Goal: Task Accomplishment & Management: Complete application form

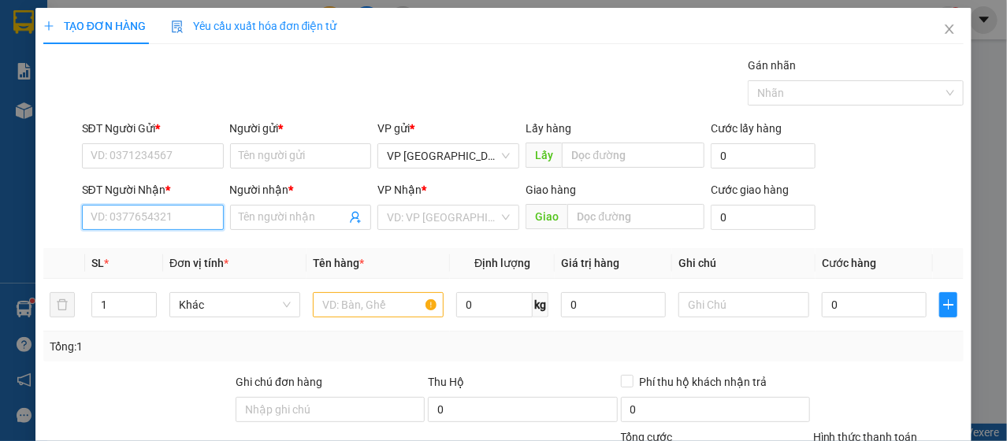
click at [131, 221] on input "SĐT Người Nhận *" at bounding box center [153, 217] width 142 height 25
type input "091412615"
click at [943, 26] on icon "close" at bounding box center [949, 29] width 13 height 13
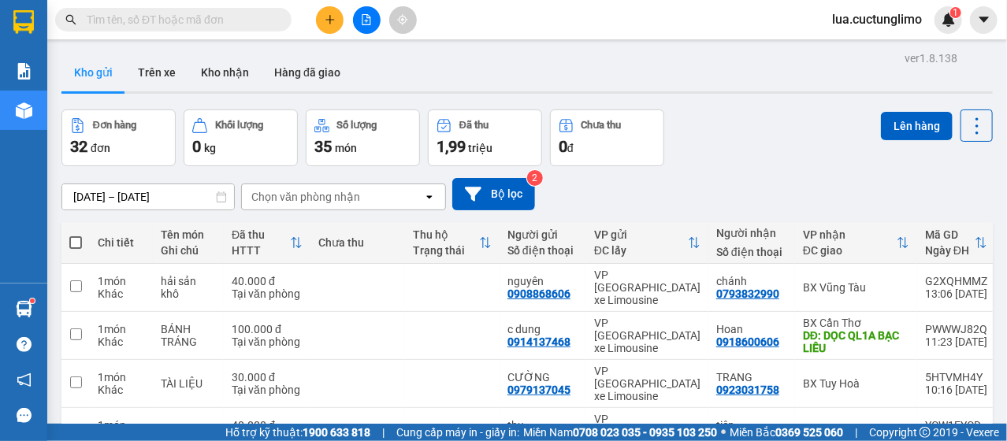
click at [336, 26] on button at bounding box center [330, 20] width 28 height 28
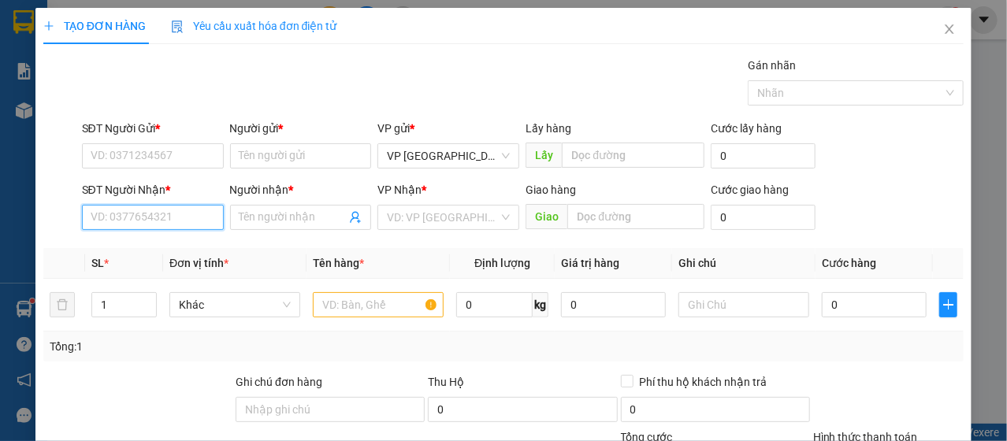
click at [120, 212] on input "SĐT Người Nhận *" at bounding box center [153, 217] width 142 height 25
type input "0914126151"
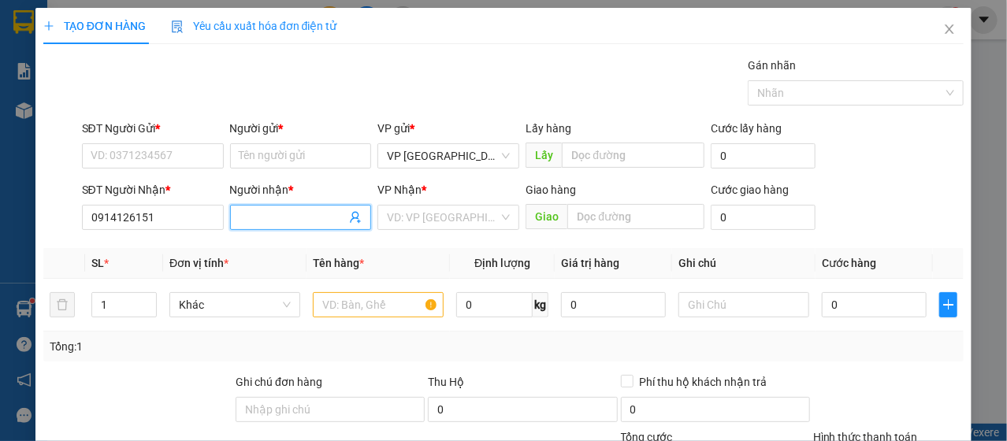
click at [282, 209] on input "Người nhận *" at bounding box center [292, 217] width 107 height 17
click at [156, 161] on input "SĐT Người Gửi *" at bounding box center [153, 155] width 142 height 25
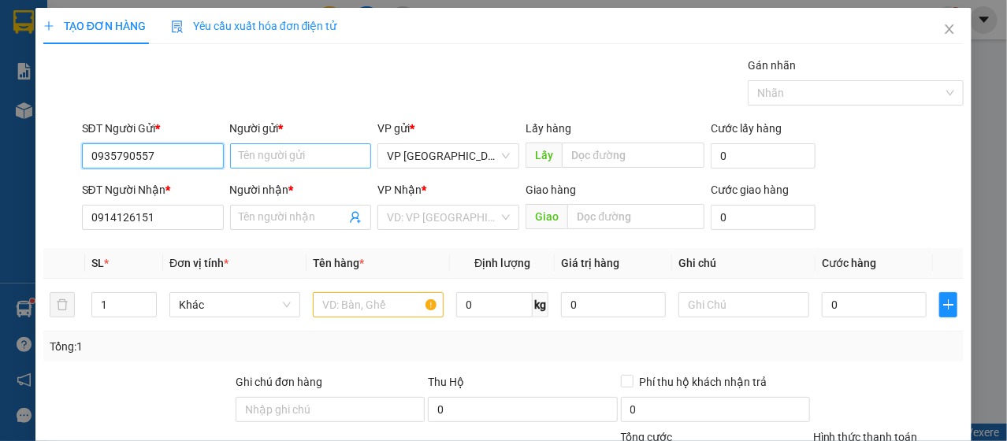
type input "0935790557"
click at [365, 158] on input "Người gửi *" at bounding box center [301, 155] width 142 height 25
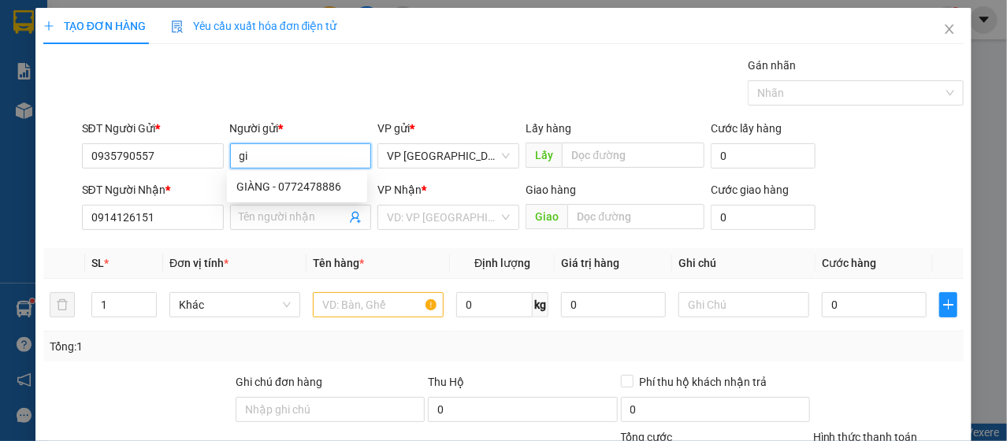
type input "g"
type input "j"
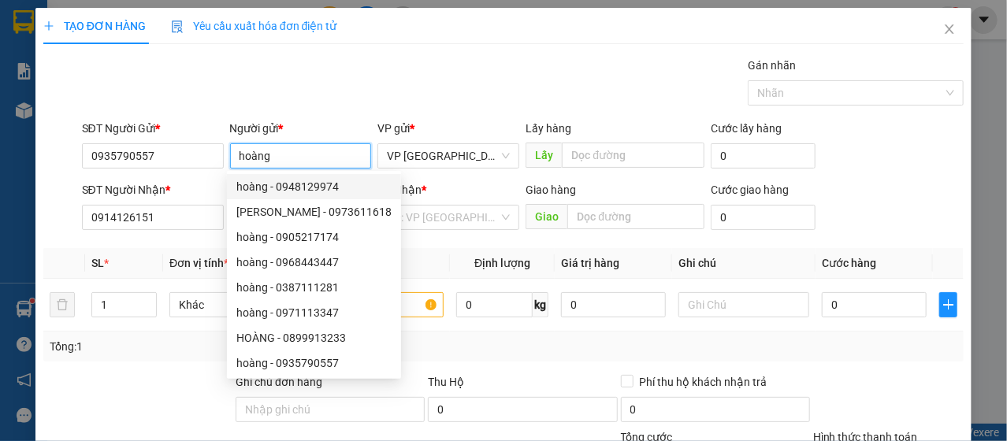
type input "hoàng"
click at [450, 255] on th "Định lượng" at bounding box center [502, 263] width 105 height 31
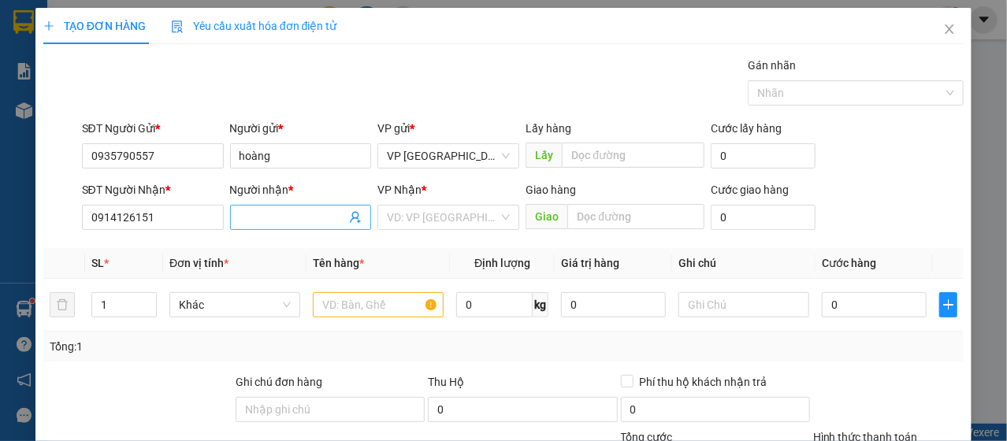
click at [308, 216] on input "Người nhận *" at bounding box center [292, 217] width 107 height 17
type input "ba ninh"
click at [433, 216] on input "search" at bounding box center [443, 218] width 112 height 24
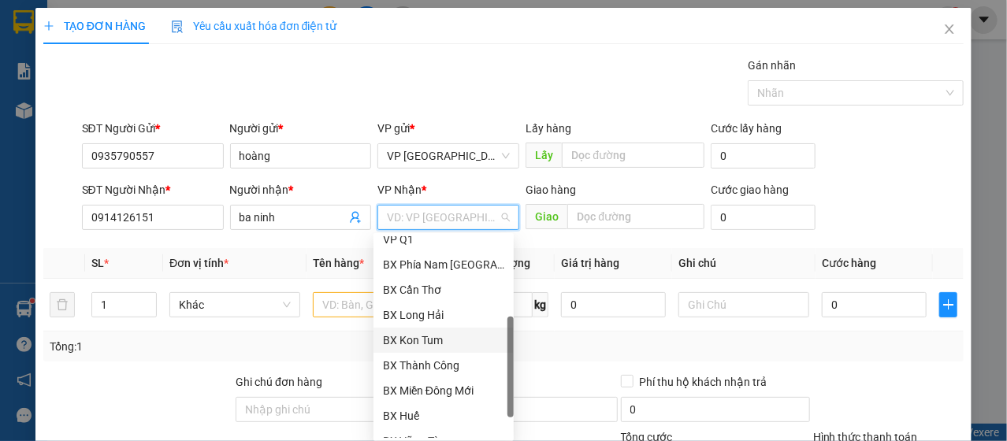
scroll to position [302, 0]
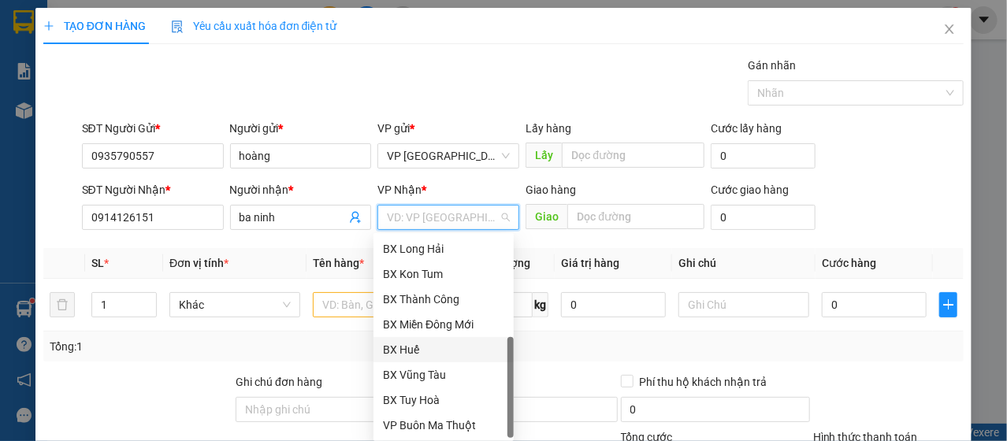
click at [436, 351] on div "BX Huế" at bounding box center [443, 349] width 121 height 17
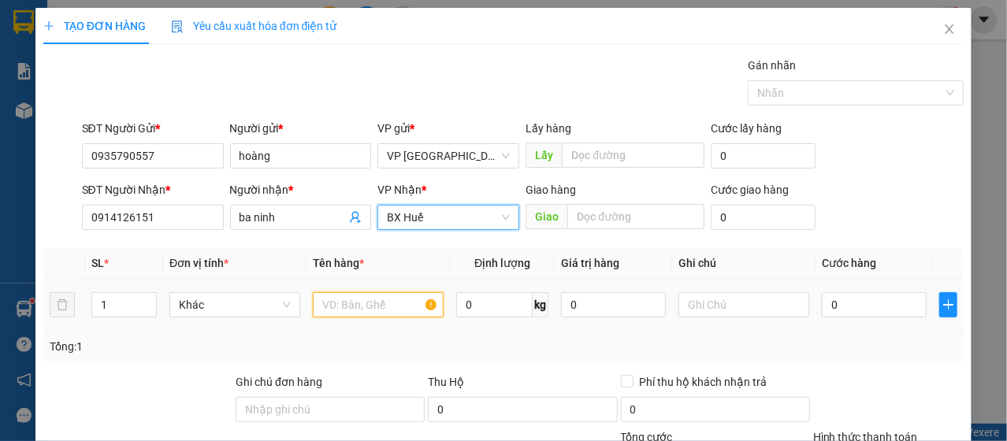
click at [388, 306] on input "text" at bounding box center [378, 304] width 131 height 25
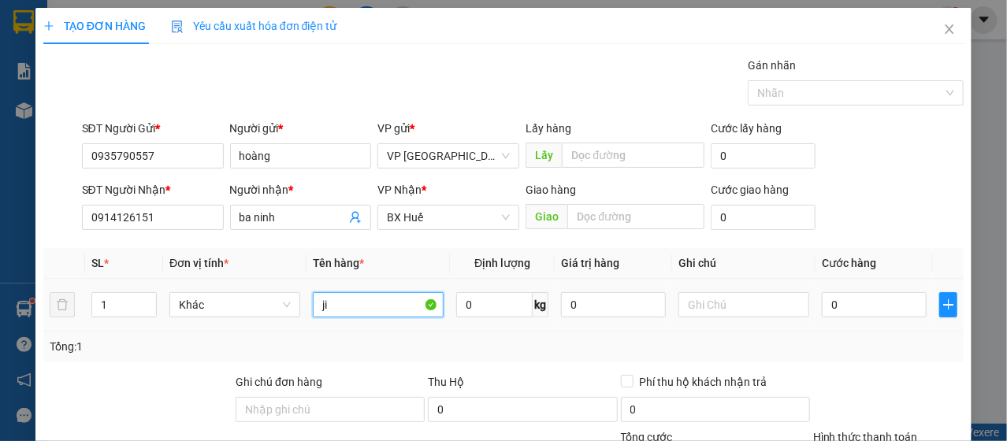
type input "j"
type input "kính"
click at [882, 310] on input "0" at bounding box center [874, 304] width 105 height 25
type input "3"
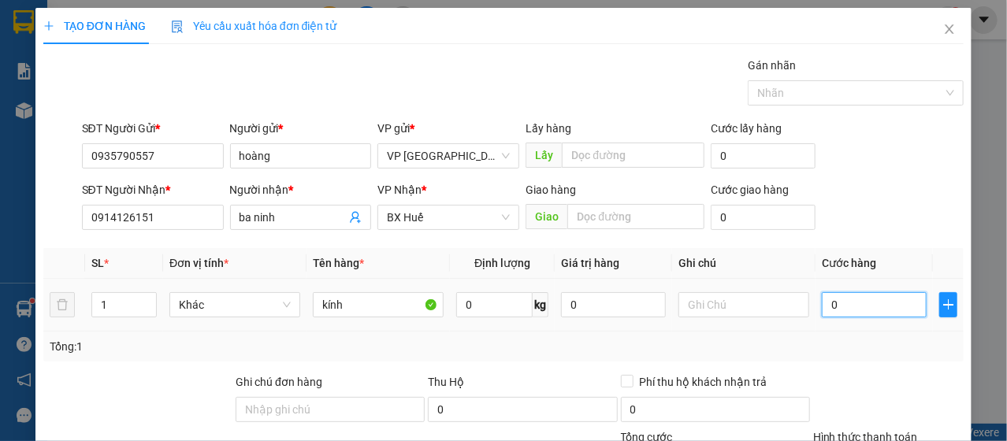
type input "3"
type input "30"
type input "300"
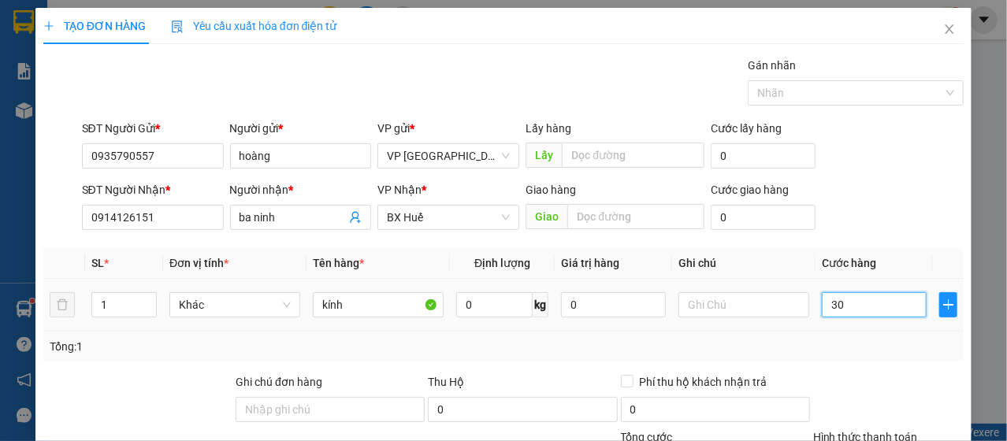
type input "300"
type input "3.000"
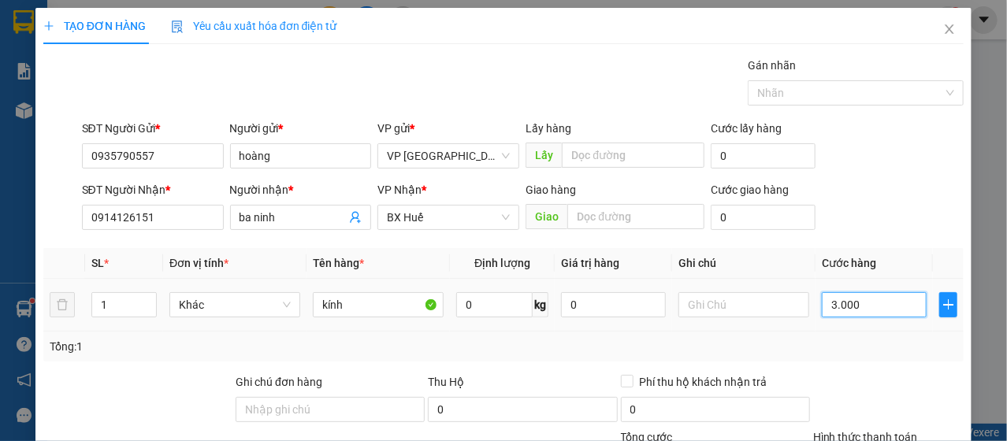
type input "30.000"
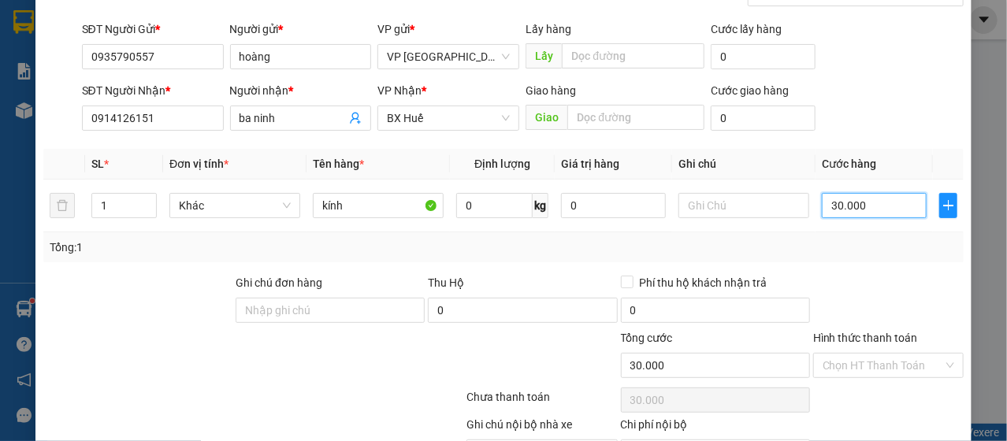
scroll to position [189, 0]
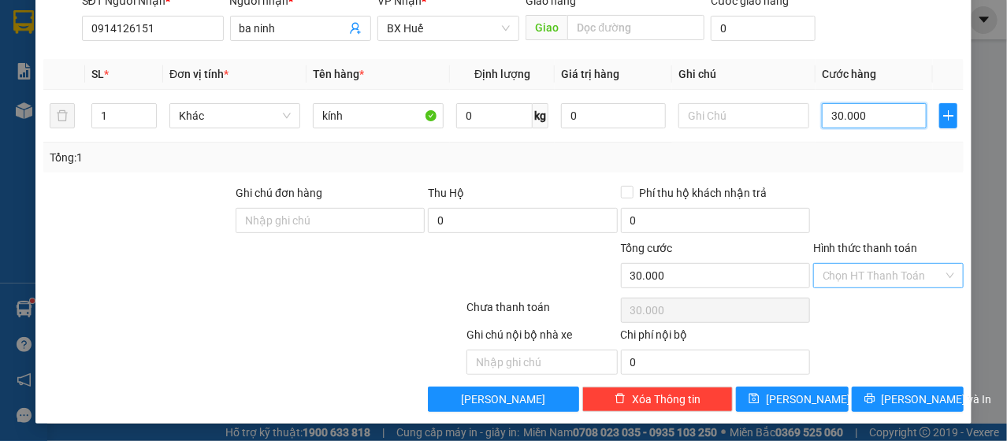
type input "30.000"
click at [872, 278] on input "Hình thức thanh toán" at bounding box center [882, 276] width 121 height 24
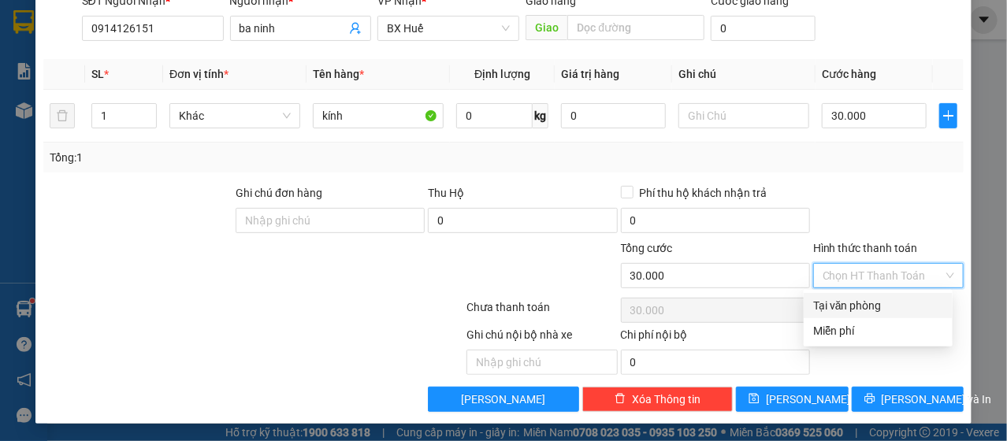
click at [869, 306] on div "Tại văn phòng" at bounding box center [878, 305] width 130 height 17
type input "0"
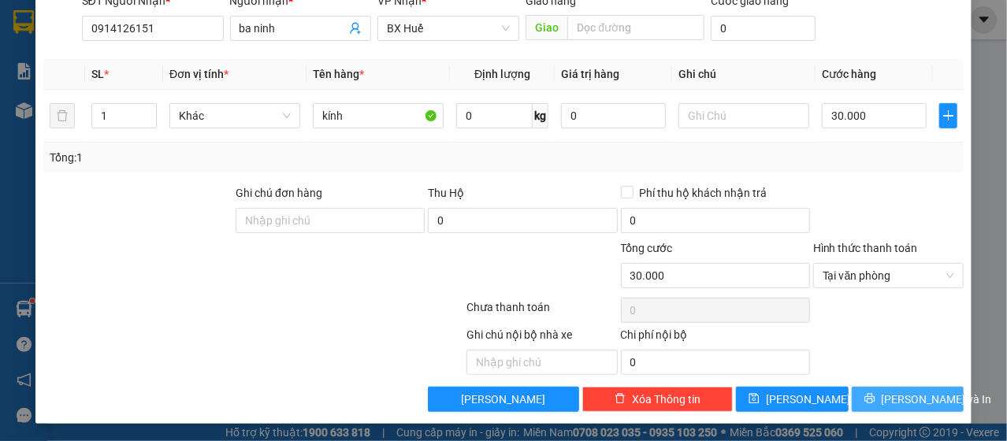
click at [902, 402] on span "[PERSON_NAME] và In" at bounding box center [936, 399] width 110 height 17
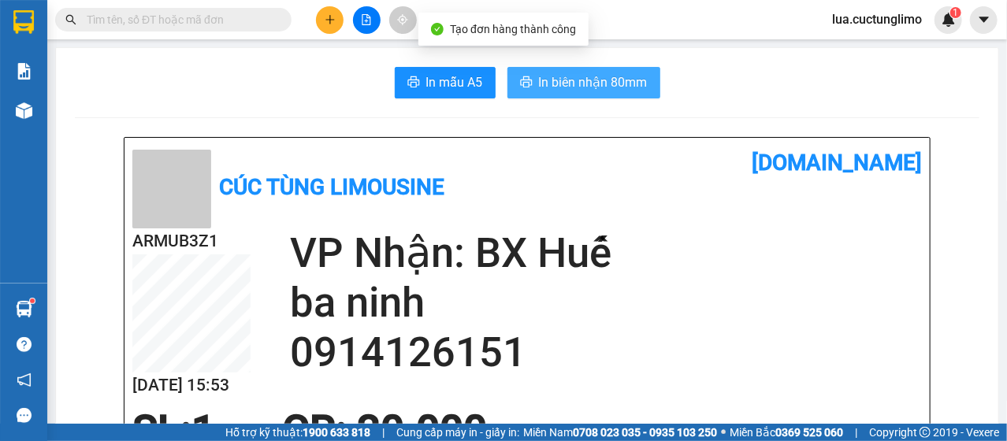
click at [586, 87] on span "In biên nhận 80mm" at bounding box center [593, 82] width 109 height 20
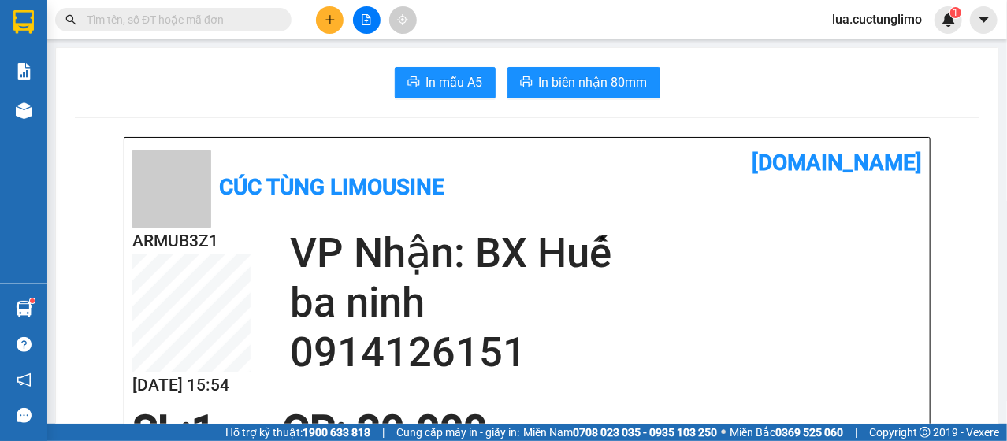
click at [334, 24] on icon "plus" at bounding box center [330, 19] width 11 height 11
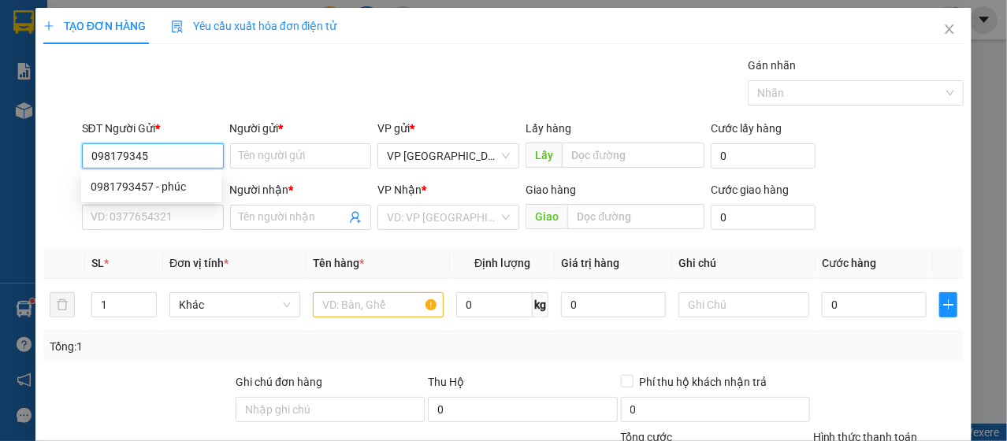
type input "0981793457"
click at [147, 176] on div "0981793457 - phúc" at bounding box center [151, 186] width 140 height 25
type input "phúc"
type input "0825740111"
type input "huy"
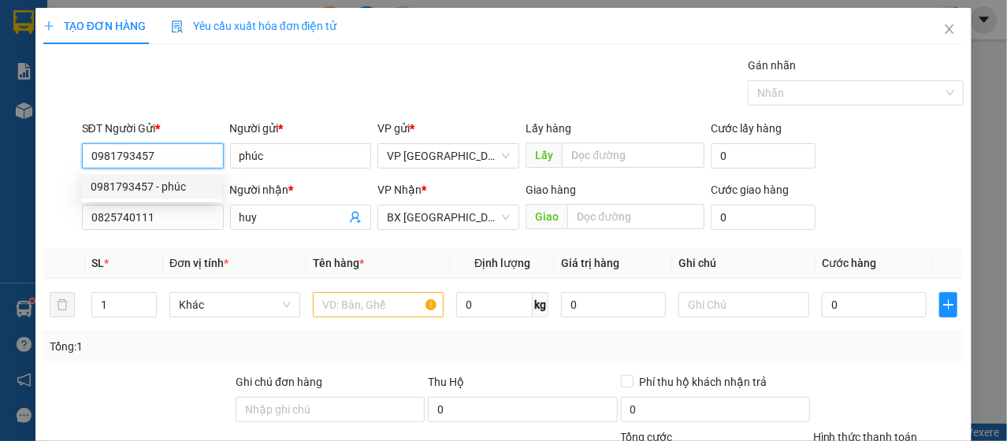
type input "100.000"
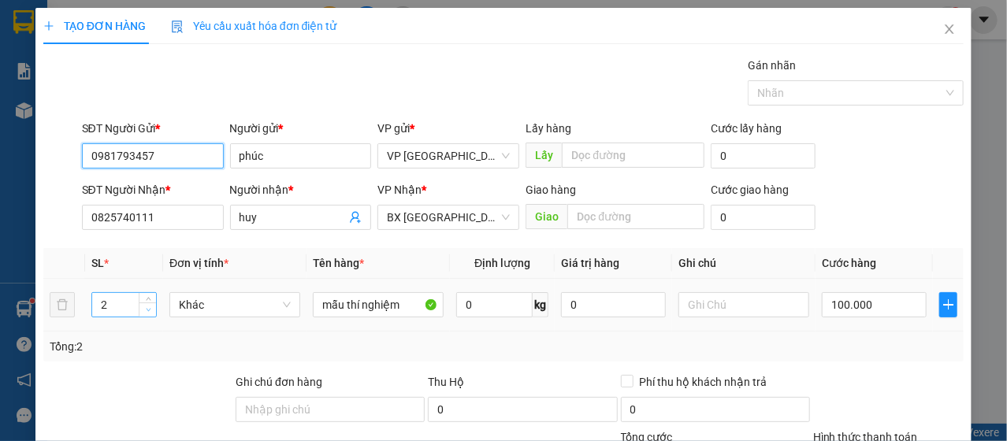
type input "0981793457"
type input "1"
click at [147, 310] on icon "down" at bounding box center [148, 310] width 5 height 3
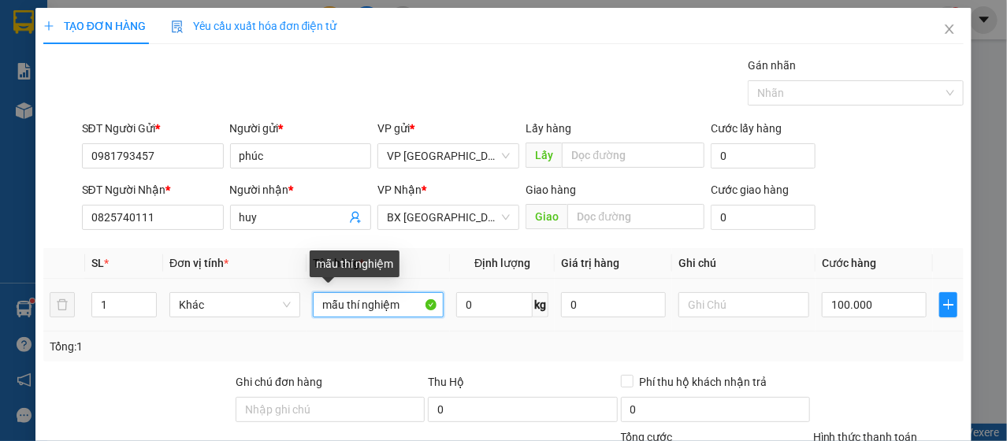
click at [365, 305] on input "mẫu thí nghiệm" at bounding box center [378, 304] width 131 height 25
type input "h"
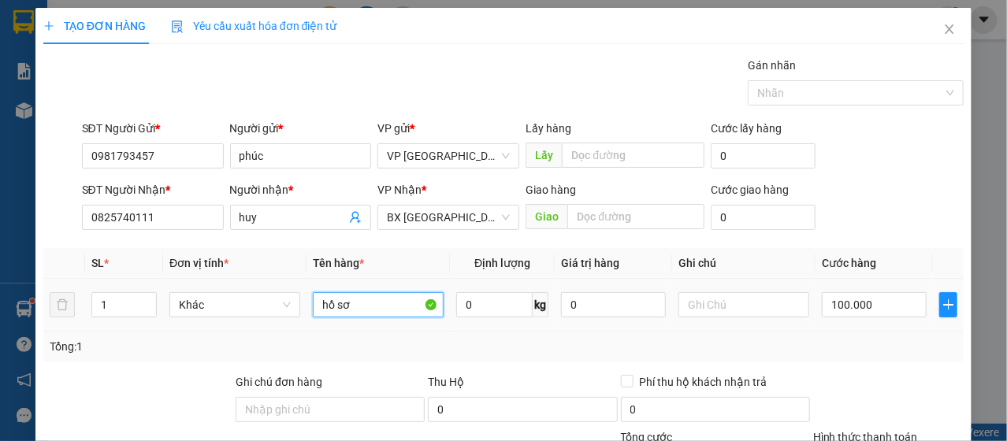
type input "hồ sơ"
click at [837, 319] on div "100.000" at bounding box center [874, 305] width 105 height 32
click at [837, 315] on input "100.000" at bounding box center [874, 304] width 105 height 25
type input "4"
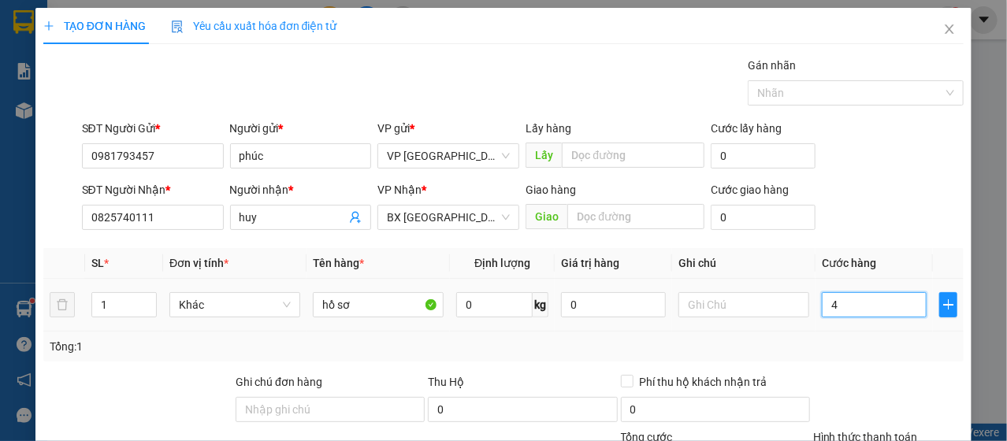
type input "4"
type input "40"
type input "400"
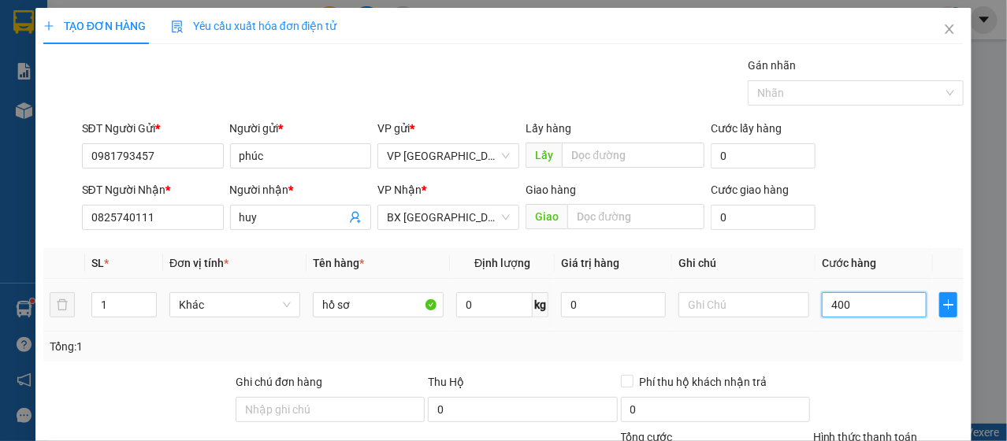
type input "400"
type input "4.000"
type input "40.000"
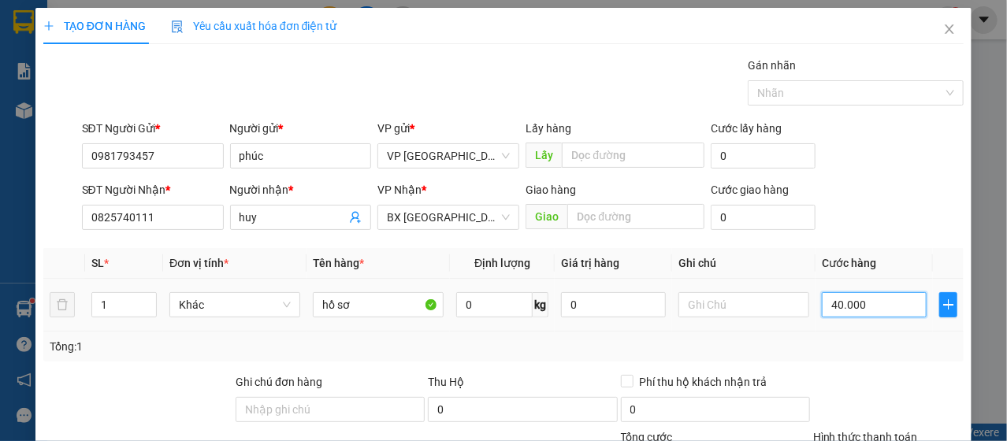
type input "40.000"
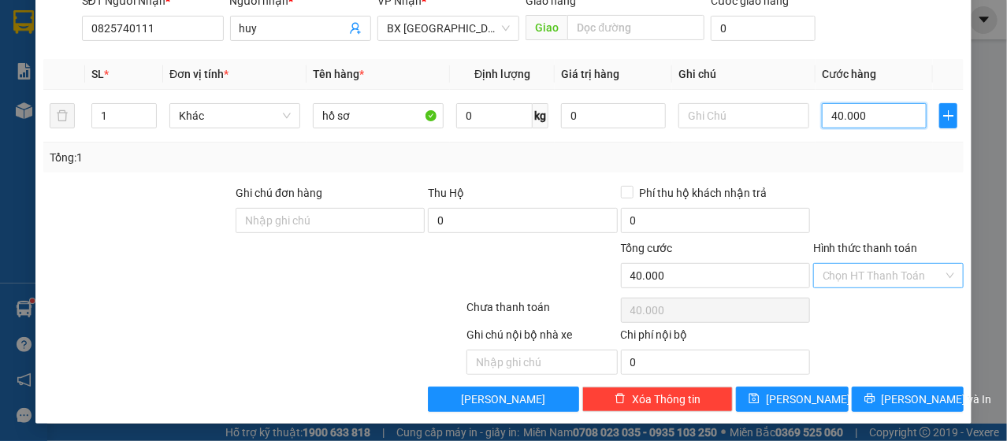
type input "40.000"
click at [903, 278] on input "Hình thức thanh toán" at bounding box center [882, 276] width 121 height 24
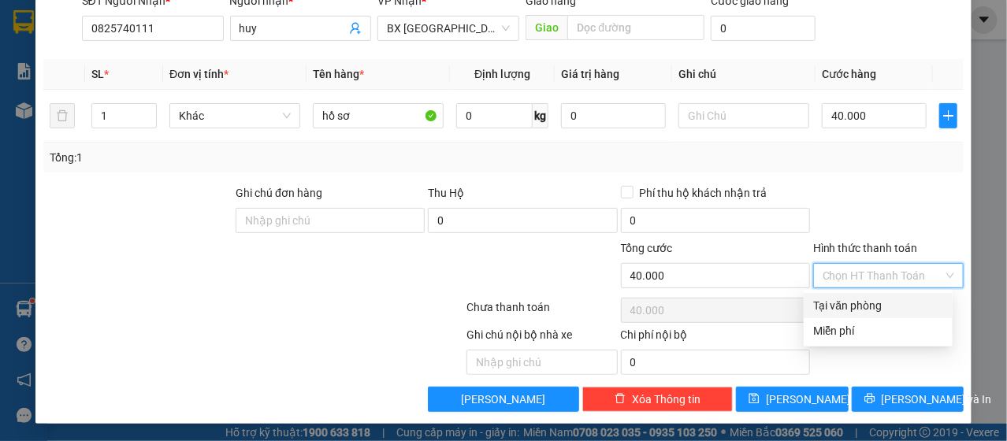
click at [896, 302] on div "Tại văn phòng" at bounding box center [878, 305] width 130 height 17
type input "0"
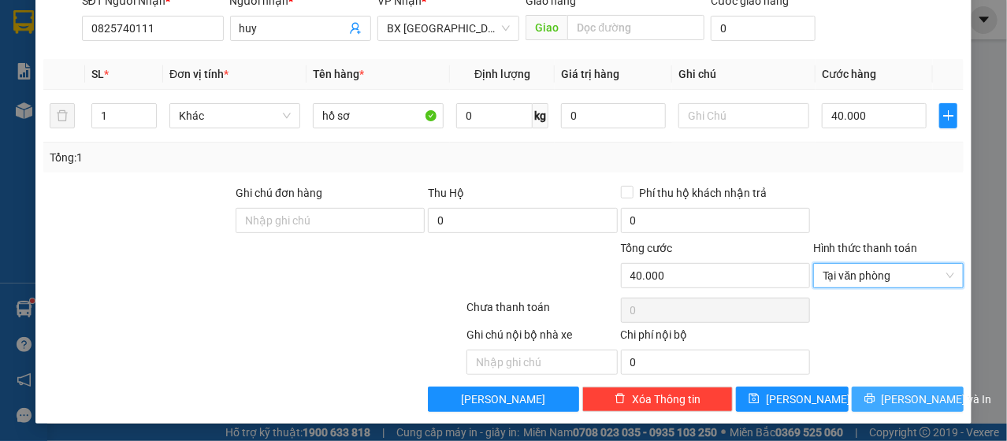
click at [881, 395] on button "[PERSON_NAME] và In" at bounding box center [907, 399] width 113 height 25
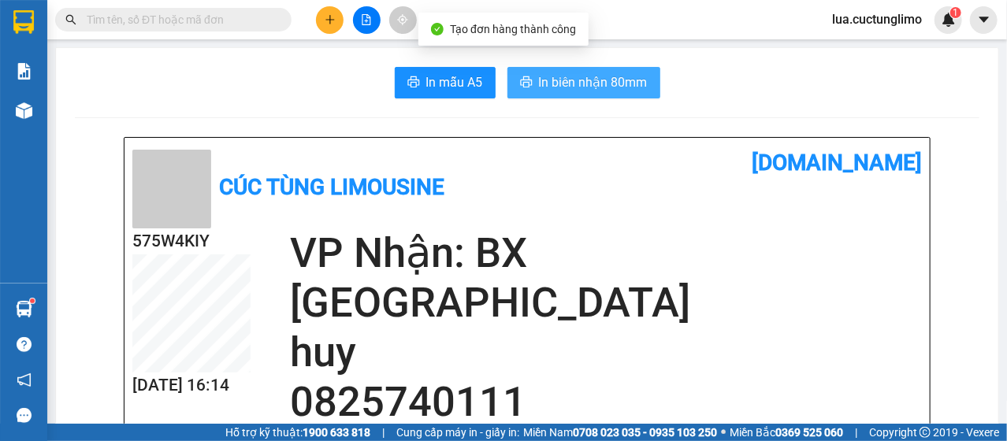
click at [612, 92] on span "In biên nhận 80mm" at bounding box center [593, 82] width 109 height 20
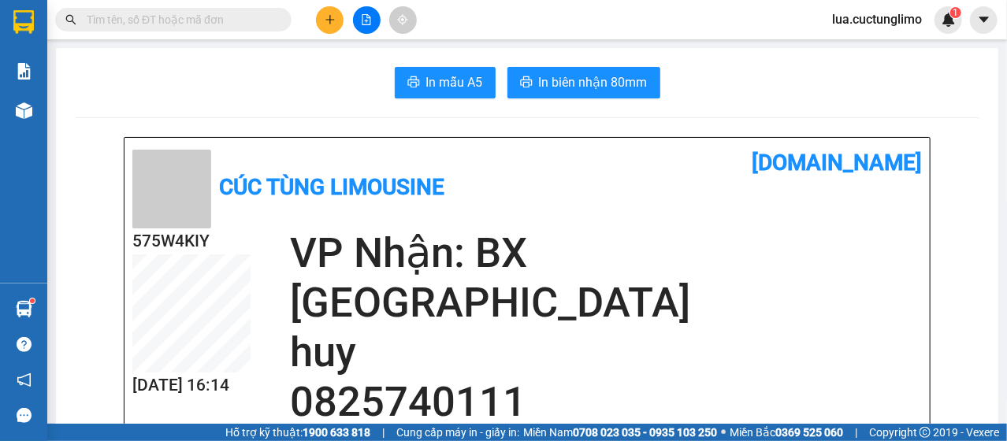
click at [338, 24] on button at bounding box center [330, 20] width 28 height 28
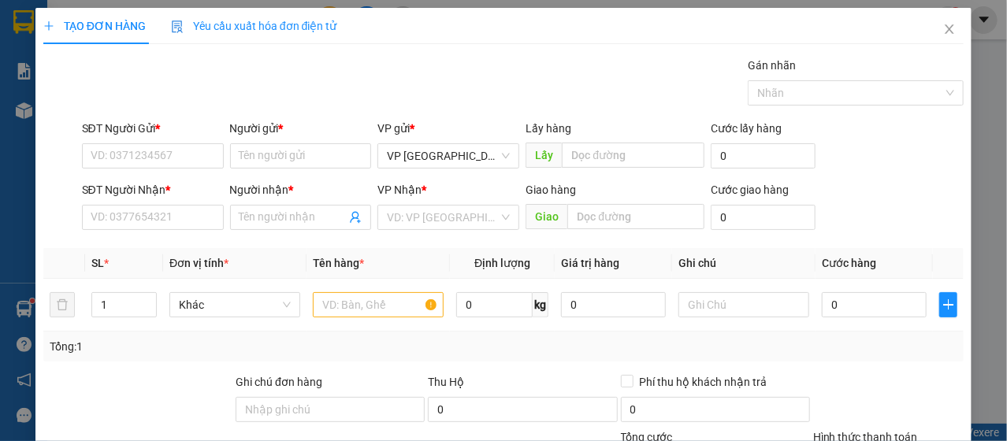
click at [162, 200] on div "SĐT Người Nhận *" at bounding box center [153, 193] width 142 height 24
click at [164, 218] on input "SĐT Người Nhận *" at bounding box center [153, 217] width 142 height 25
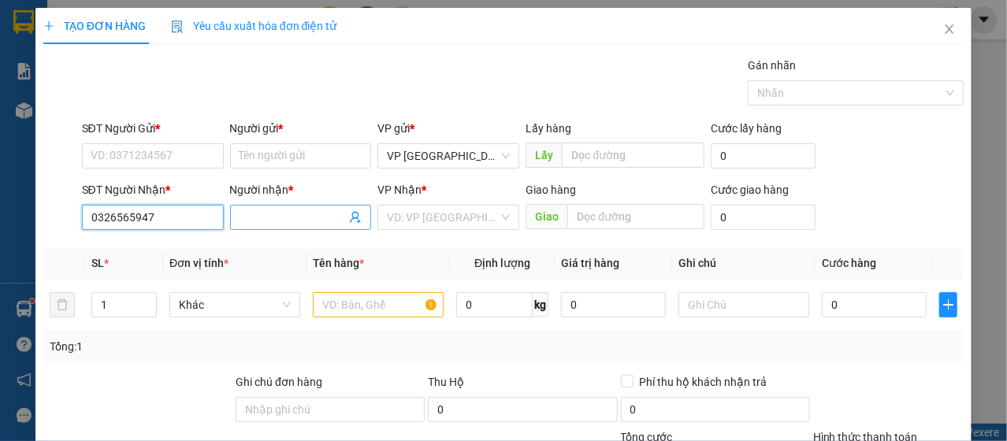
type input "0326565947"
click at [283, 217] on input "Người nhận *" at bounding box center [292, 217] width 107 height 17
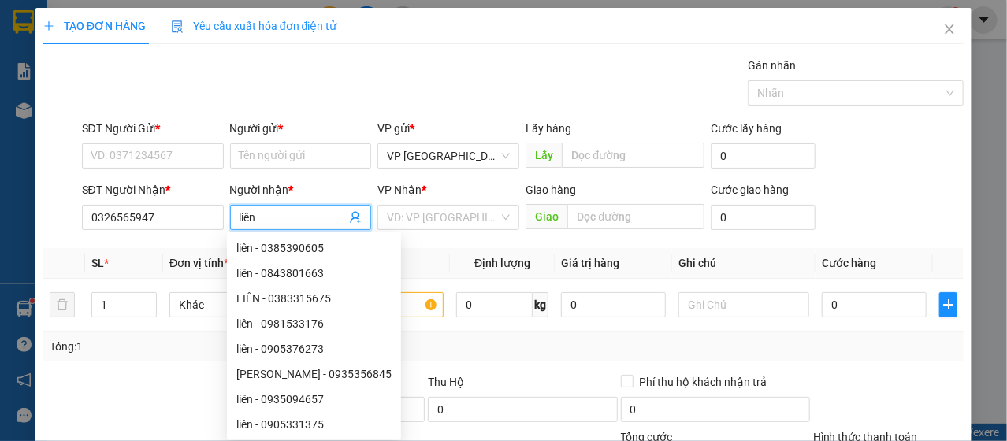
type input "liên"
click at [425, 232] on div "VP Nhận * VD: VP Sài Gòn" at bounding box center [448, 208] width 142 height 55
click at [431, 218] on input "search" at bounding box center [443, 218] width 112 height 24
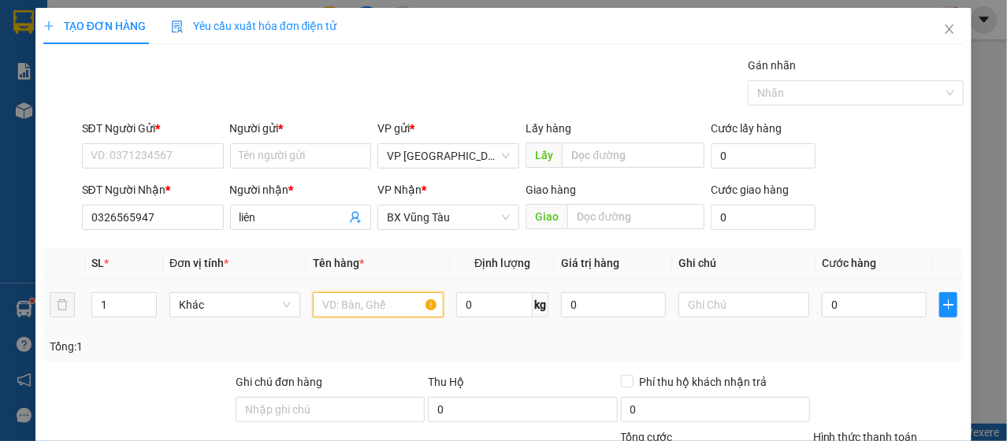
click at [393, 313] on input "text" at bounding box center [378, 304] width 131 height 25
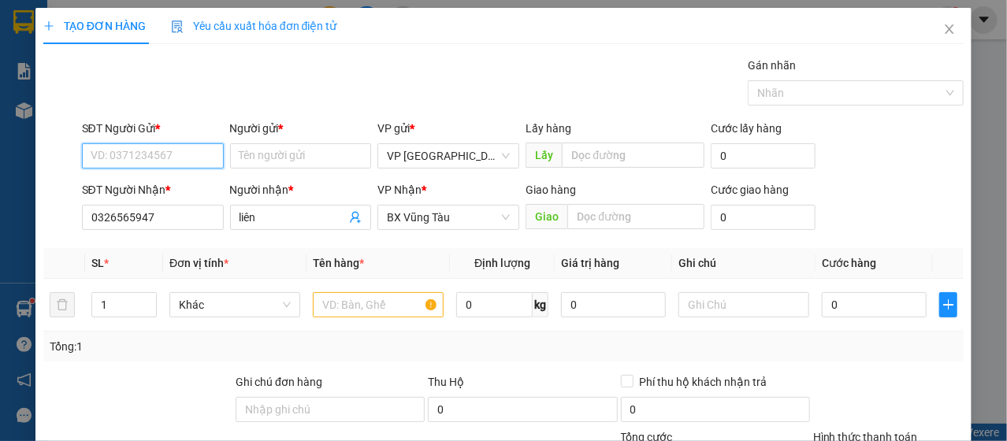
click at [171, 152] on input "SĐT Người Gửi *" at bounding box center [153, 155] width 142 height 25
click at [185, 180] on div "0356630838 - trinh" at bounding box center [168, 186] width 155 height 17
type input "0356630838"
type input "trinh"
type input "50.000"
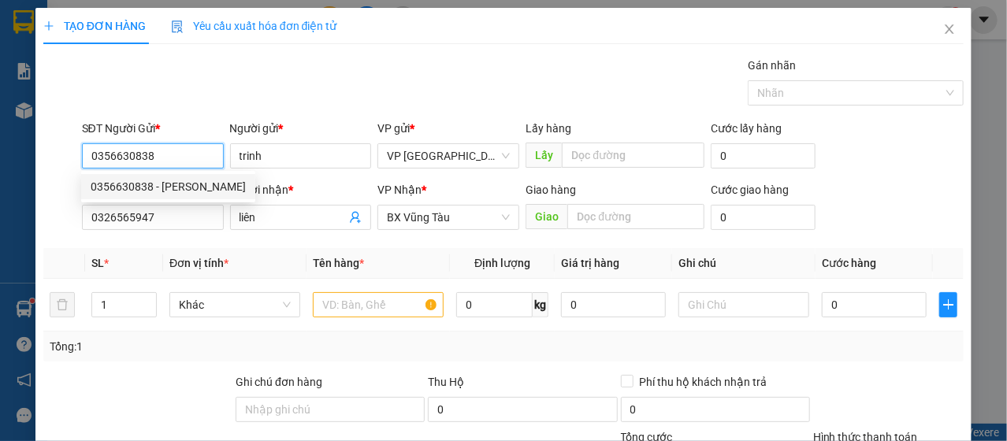
type input "50.000"
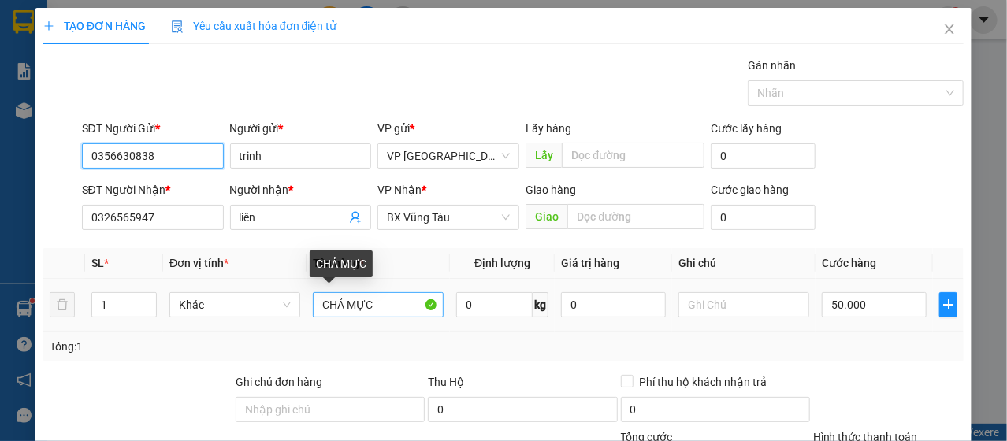
type input "0356630838"
click at [395, 302] on input "CHẢ MỰC" at bounding box center [378, 304] width 131 height 25
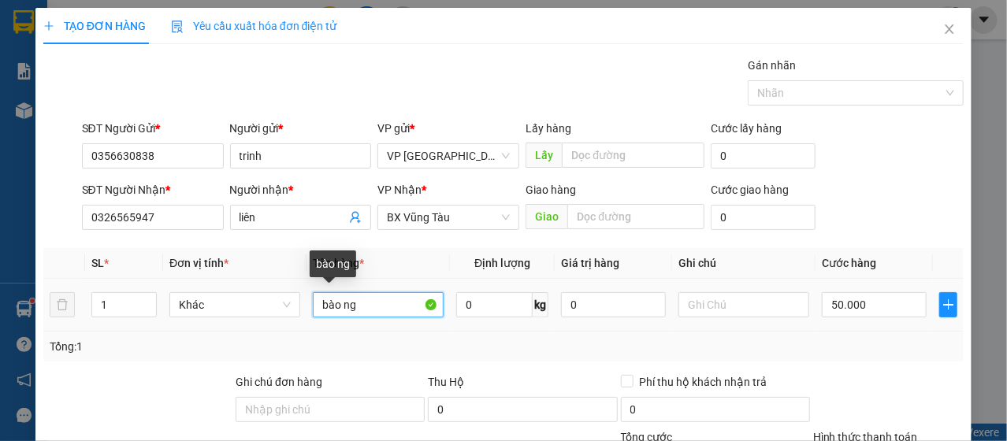
type input "bào ngu"
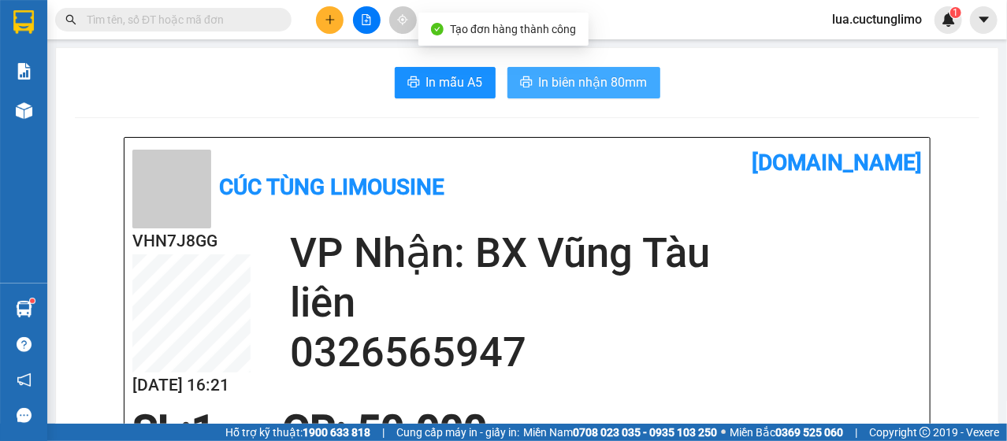
click at [569, 78] on span "In biên nhận 80mm" at bounding box center [593, 82] width 109 height 20
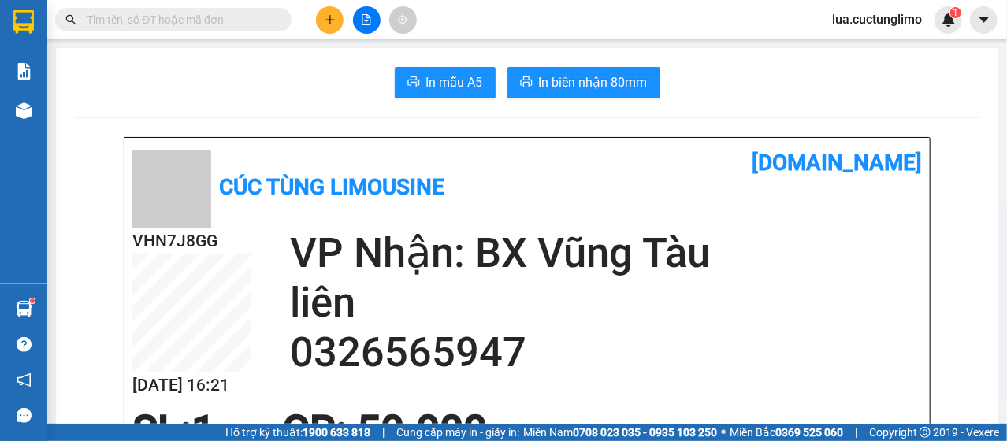
click at [896, 25] on span "lua.cuctunglimo" at bounding box center [876, 19] width 115 height 20
click at [880, 54] on span "Đăng xuất" at bounding box center [884, 48] width 82 height 17
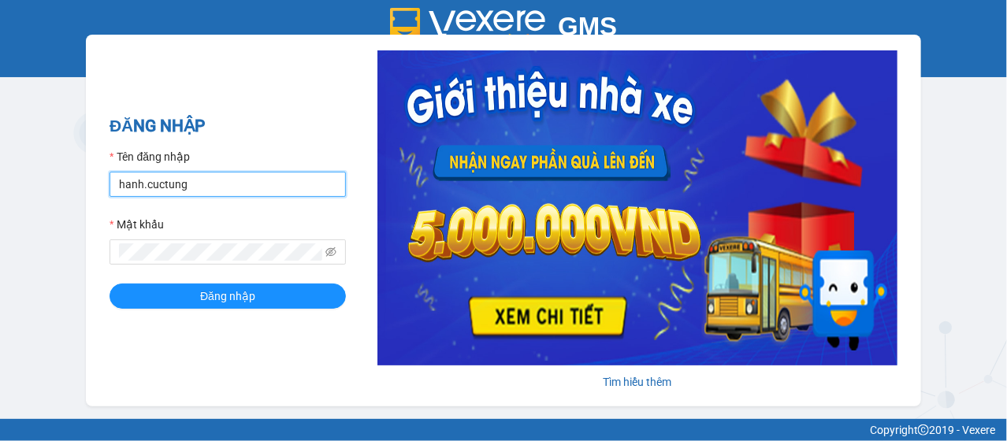
click at [136, 184] on input "hanh.cuctung" at bounding box center [227, 184] width 236 height 25
click at [141, 184] on input "hanh.cuctung" at bounding box center [227, 184] width 236 height 25
type input "khanhuyen.cuctung"
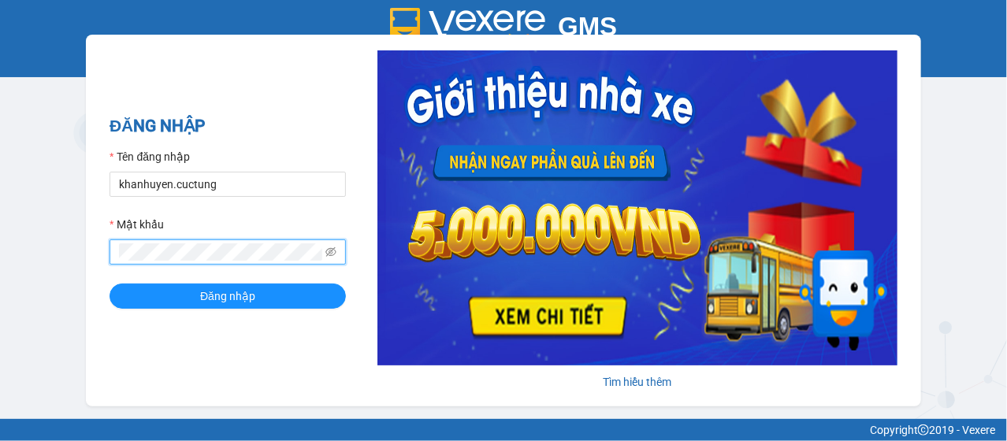
click at [109, 284] on button "Đăng nhập" at bounding box center [227, 296] width 236 height 25
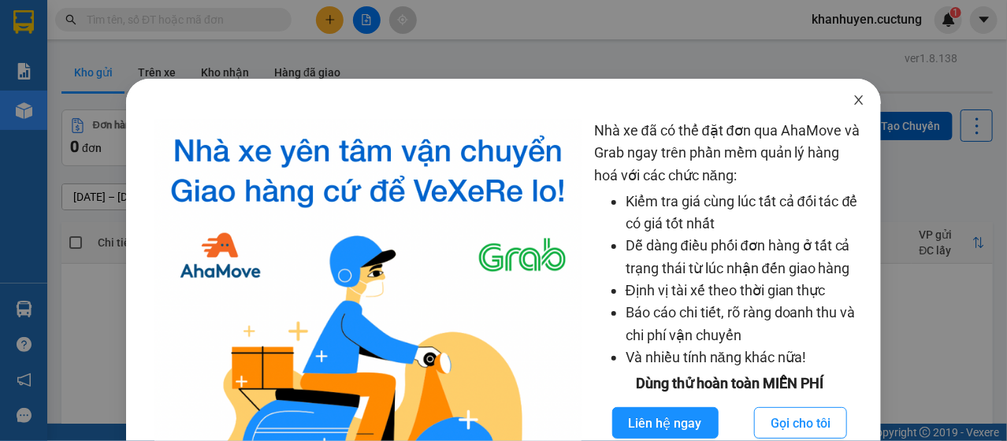
click at [852, 96] on icon "close" at bounding box center [858, 100] width 13 height 13
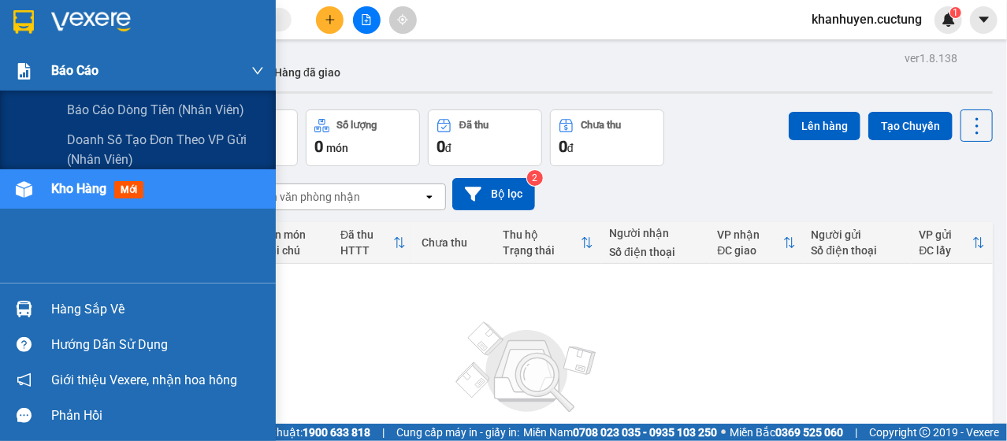
click at [78, 65] on span "Báo cáo" at bounding box center [74, 71] width 47 height 20
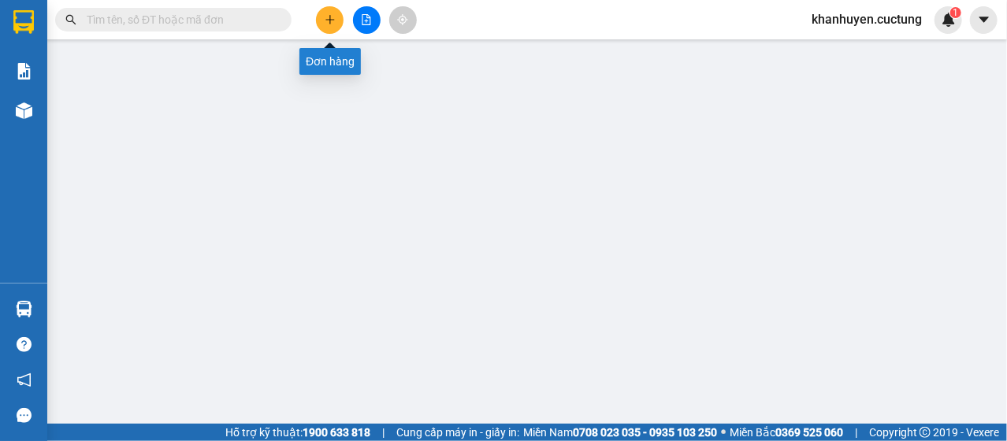
click at [329, 20] on icon "plus" at bounding box center [329, 19] width 1 height 9
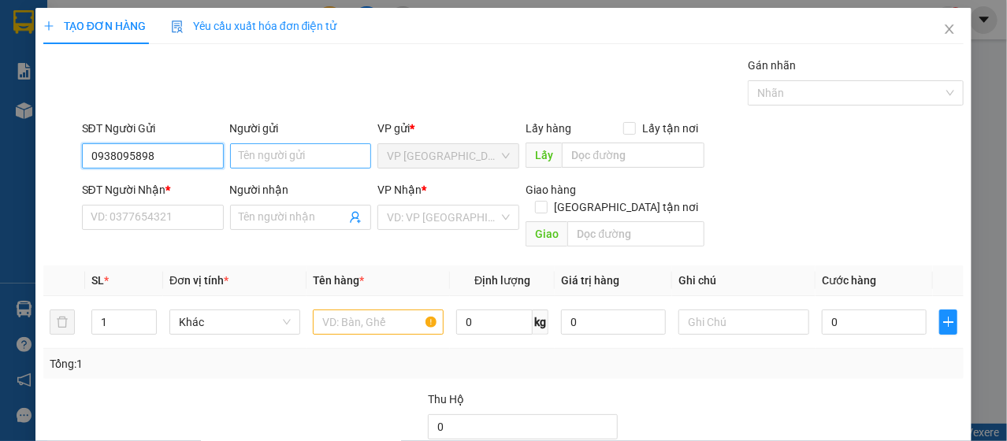
type input "0938095898"
click at [300, 153] on input "Người gửi" at bounding box center [301, 155] width 142 height 25
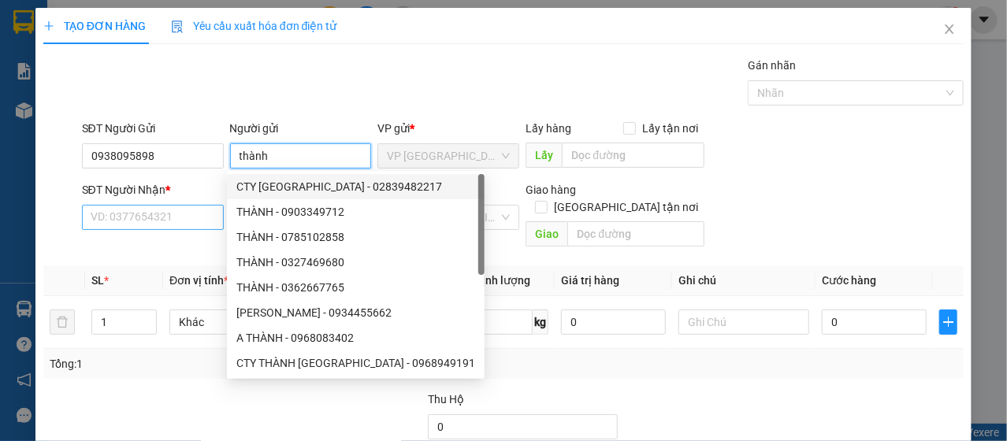
type input "thành"
click at [188, 220] on input "SĐT Người Nhận *" at bounding box center [153, 217] width 142 height 25
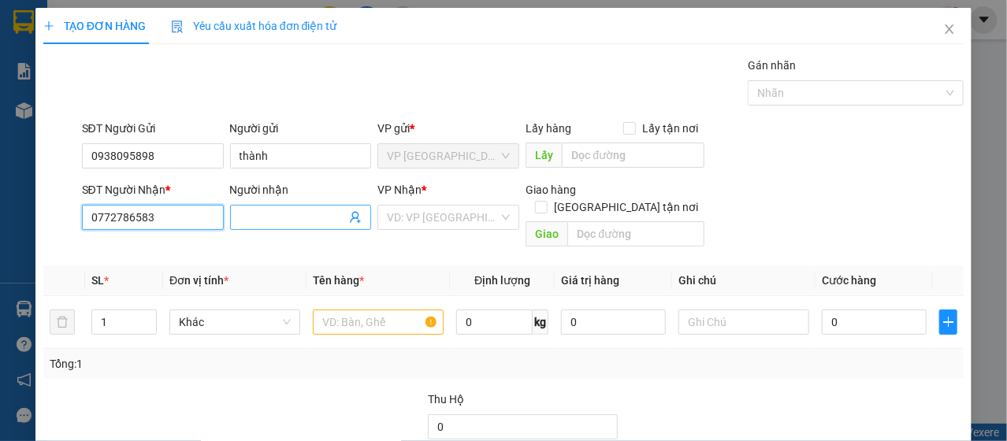
type input "0772786583"
click at [286, 220] on input "Người nhận" at bounding box center [292, 217] width 107 height 17
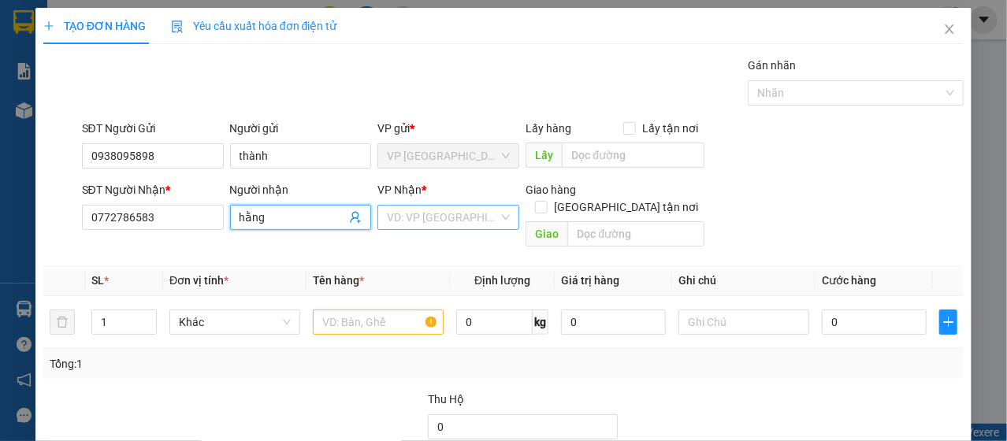
type input "hằng"
click at [445, 219] on input "search" at bounding box center [443, 218] width 112 height 24
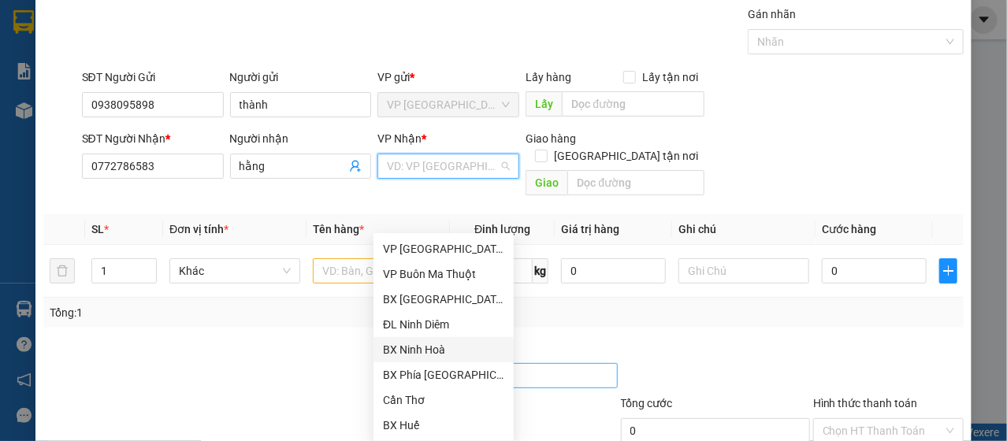
scroll to position [79, 0]
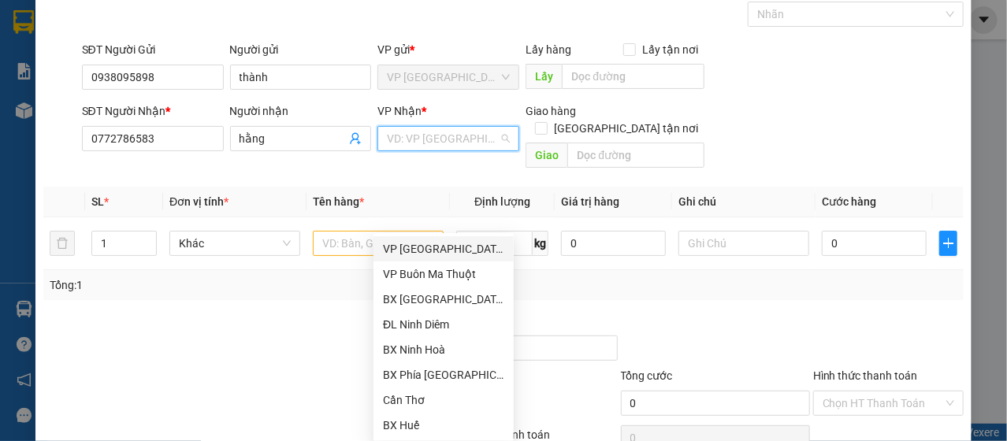
click at [449, 141] on input "search" at bounding box center [443, 139] width 112 height 24
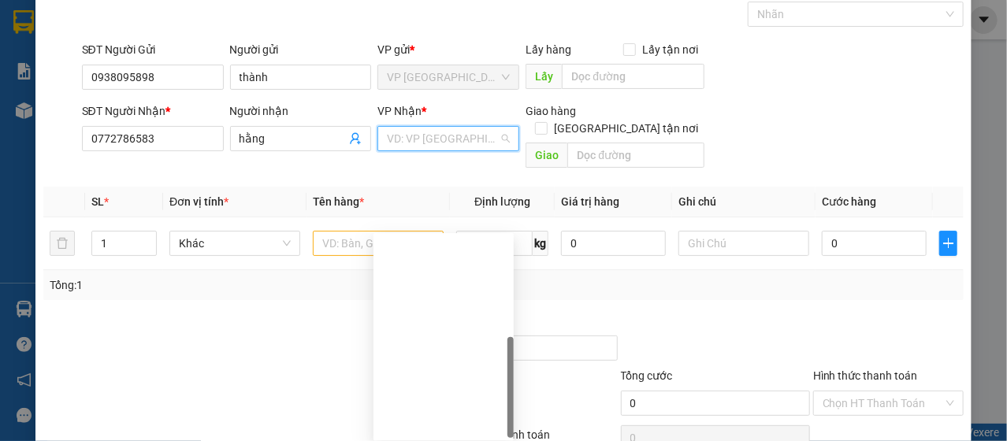
scroll to position [227, 0]
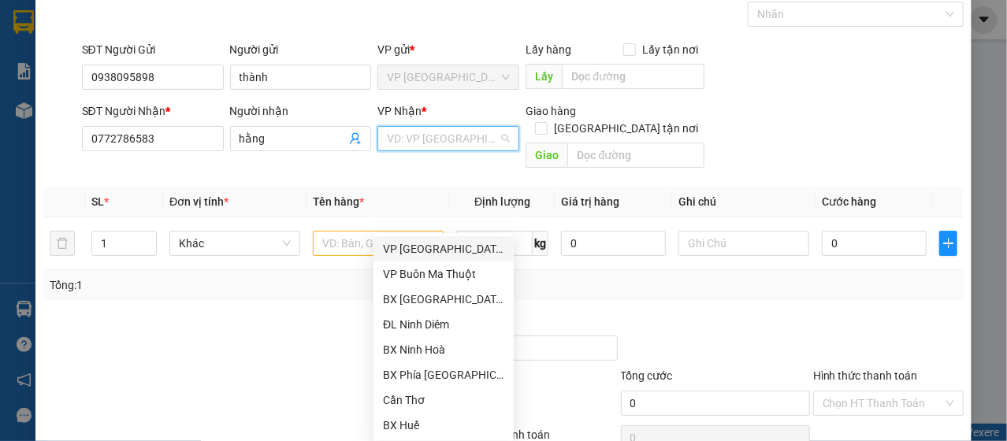
click at [465, 144] on input "search" at bounding box center [443, 139] width 112 height 24
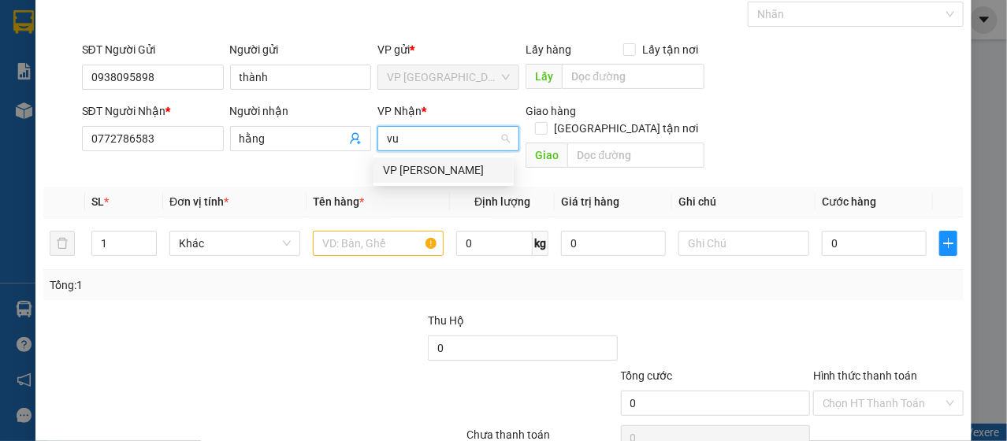
type input "v"
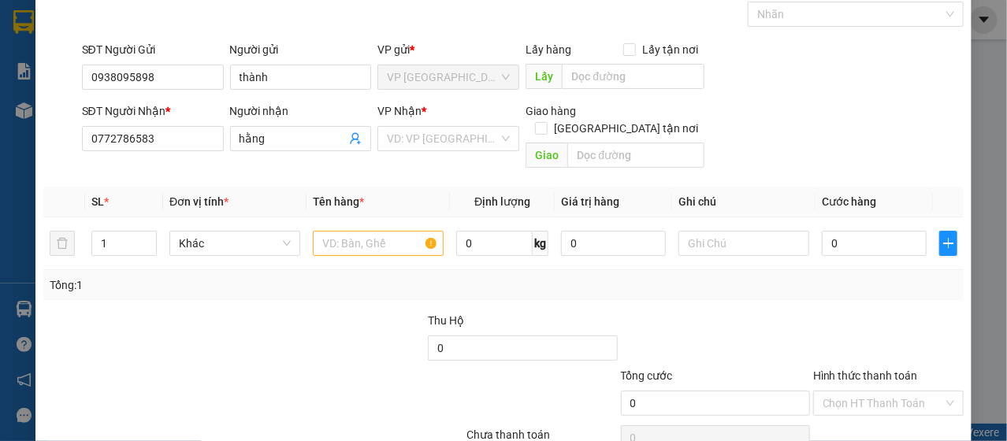
click at [583, 195] on span "Giá trị hàng" at bounding box center [590, 201] width 58 height 13
click at [500, 131] on div "VD: VP [GEOGRAPHIC_DATA]" at bounding box center [448, 138] width 142 height 25
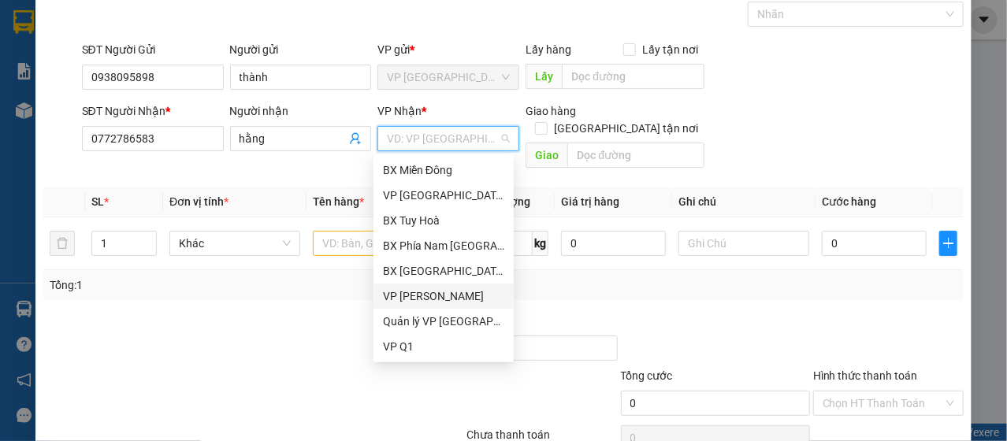
click at [443, 294] on div "VP Vũng Tàu" at bounding box center [443, 296] width 121 height 17
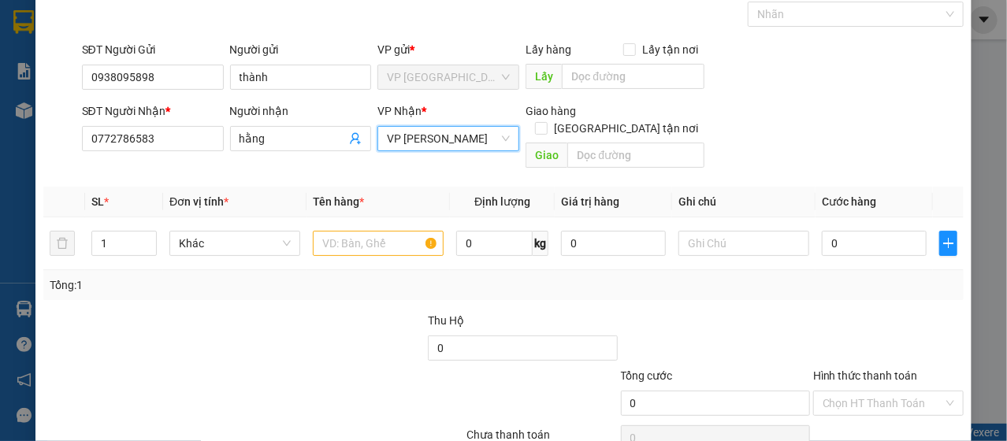
click at [503, 143] on span "VP Vũng Tàu" at bounding box center [448, 139] width 123 height 24
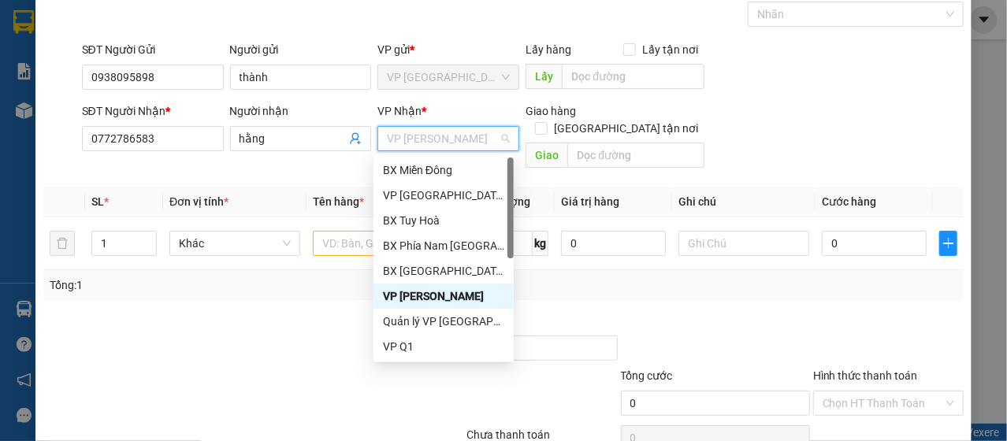
click at [429, 286] on div "VP Vũng Tàu" at bounding box center [443, 296] width 140 height 25
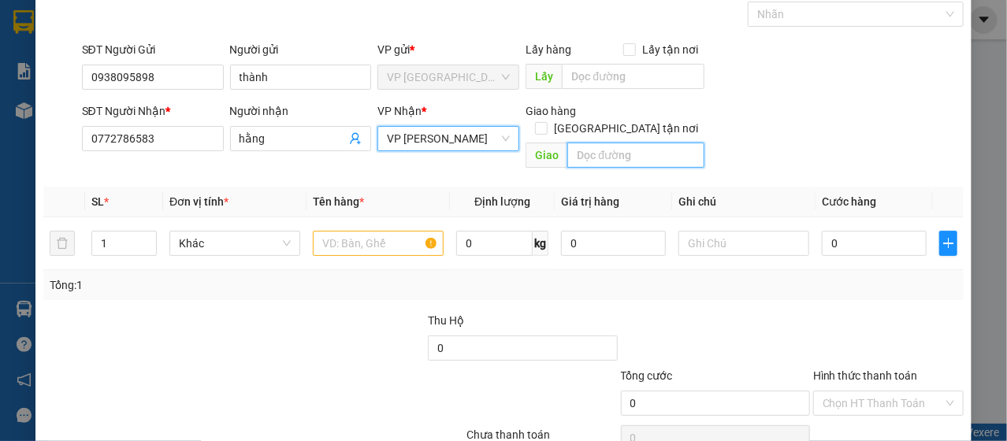
click at [598, 146] on input "text" at bounding box center [635, 155] width 137 height 25
type input "e"
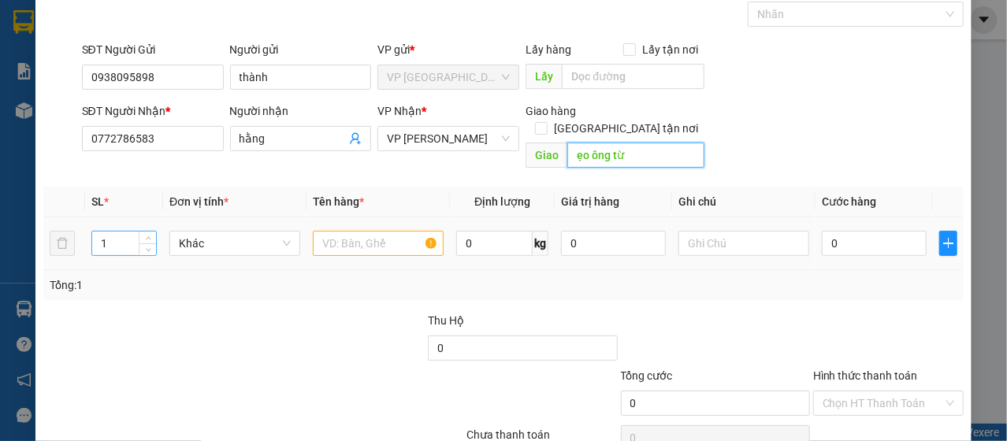
type input "ẹo ông từ"
click at [119, 232] on input "1" at bounding box center [124, 244] width 64 height 24
click at [206, 232] on span "Khác" at bounding box center [235, 244] width 112 height 24
type input "3"
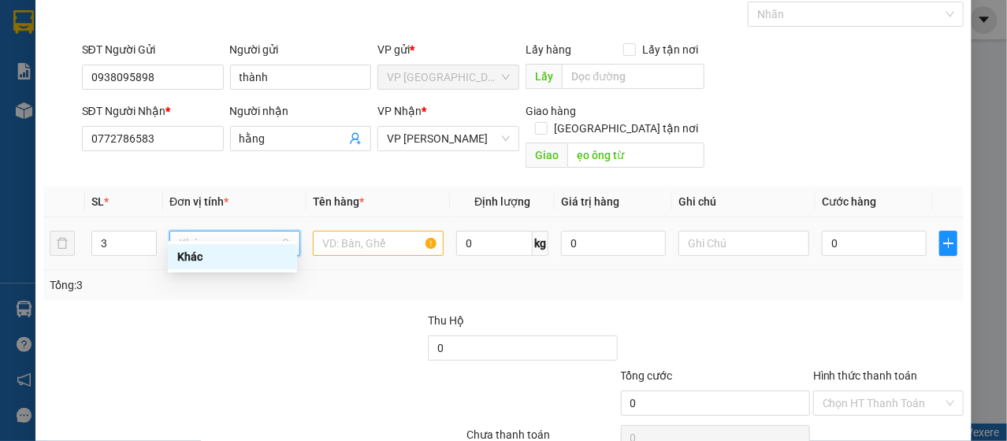
click at [328, 248] on td at bounding box center [377, 243] width 143 height 53
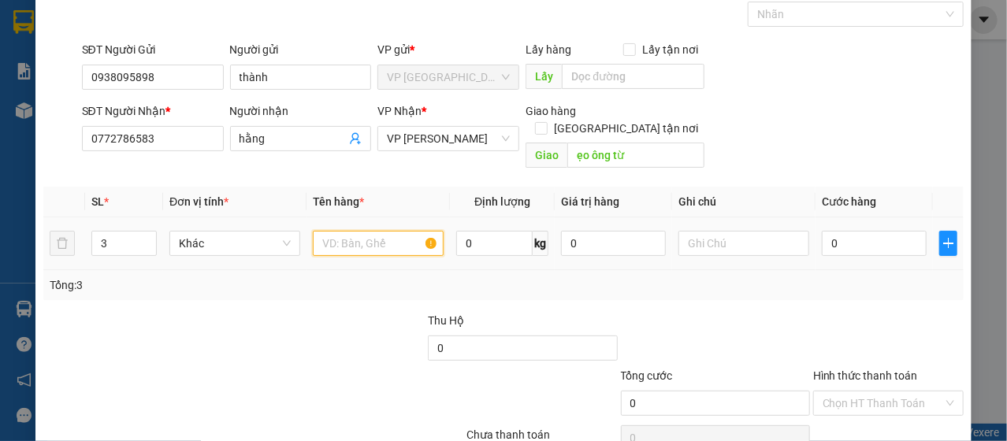
click at [350, 231] on input "text" at bounding box center [378, 243] width 131 height 25
type input "c"
type input "vali, thùng đồ"
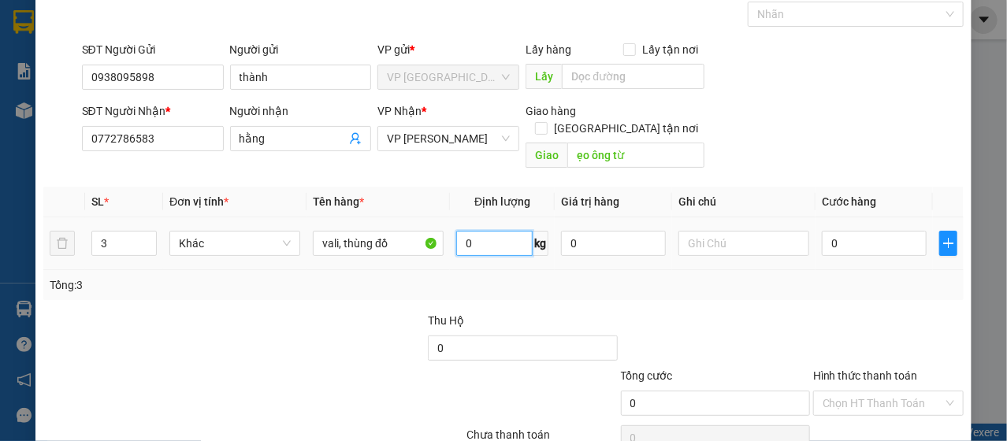
click at [477, 231] on input "0" at bounding box center [494, 243] width 76 height 25
click at [796, 240] on div at bounding box center [743, 244] width 131 height 32
click at [832, 231] on input "0" at bounding box center [874, 243] width 105 height 25
type input "2"
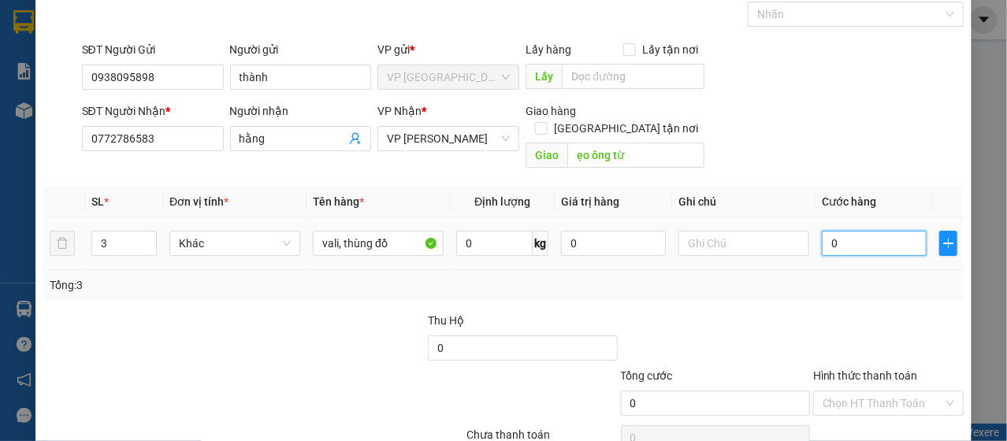
type input "2"
type input "25"
type input "250"
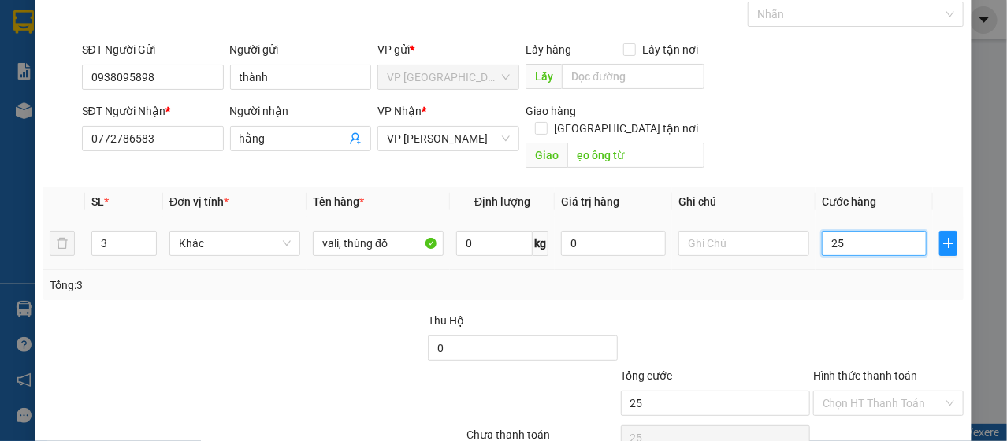
type input "250"
type input "250k"
type input "0"
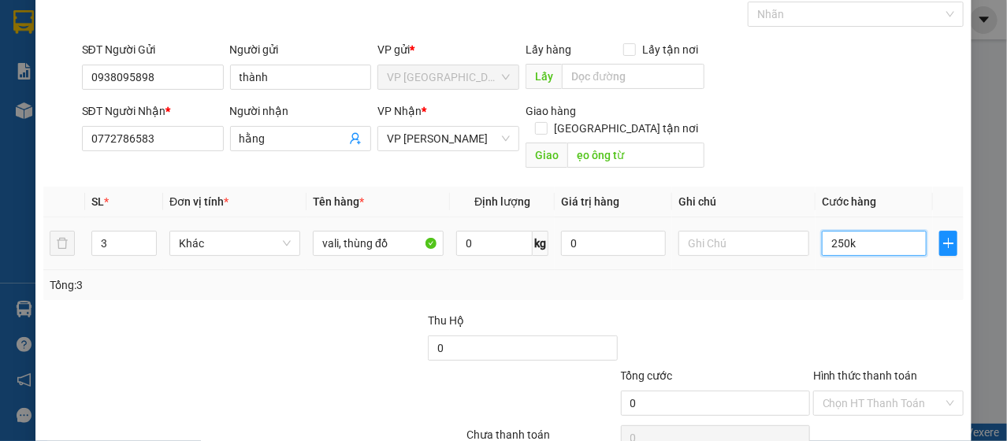
type input "250"
type input "2.500"
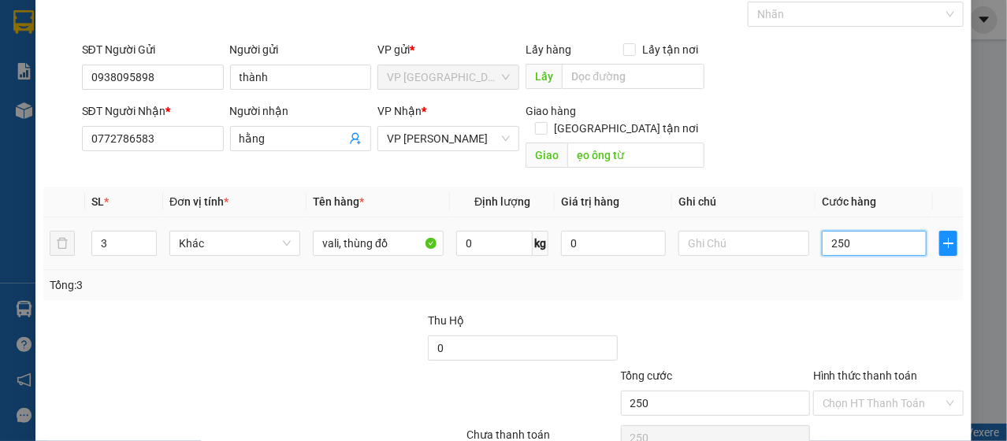
type input "2.500"
type input "25.000"
type input "250.000"
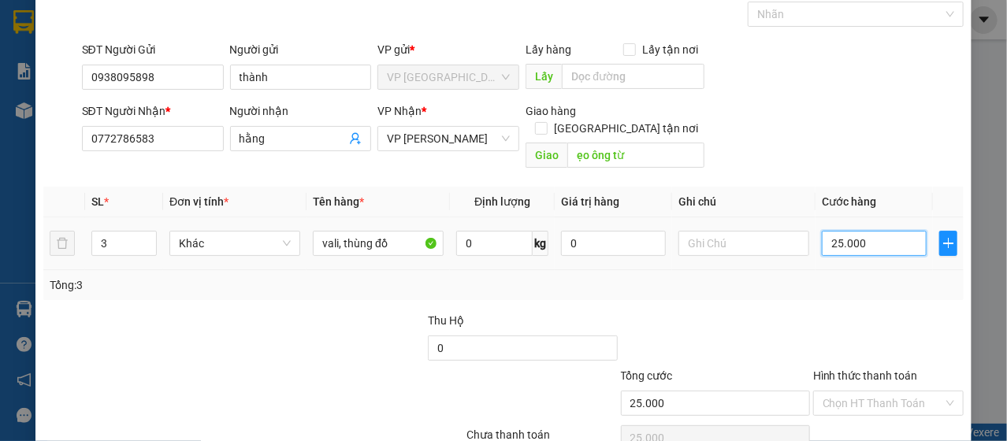
type input "250.000"
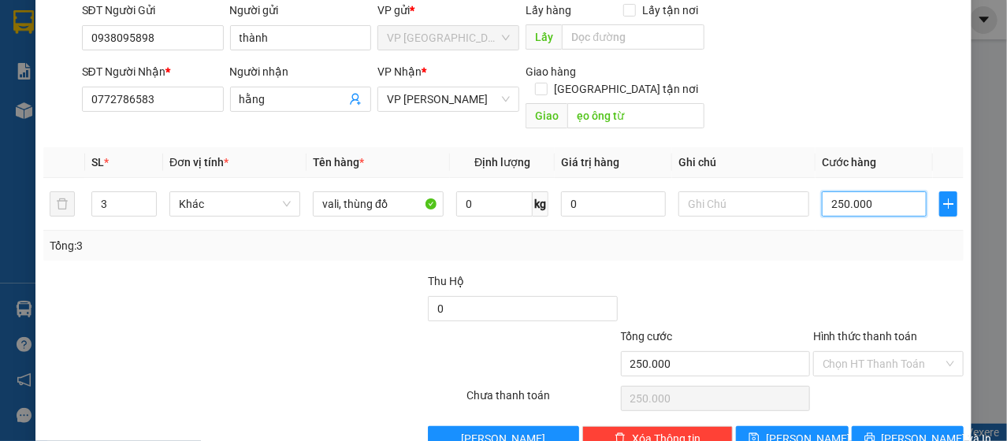
scroll to position [140, 0]
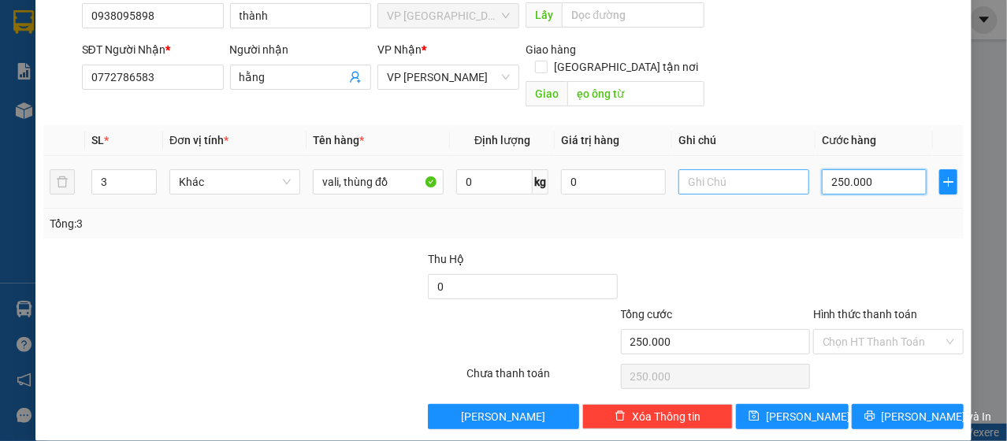
type input "25.000"
type input "2.500"
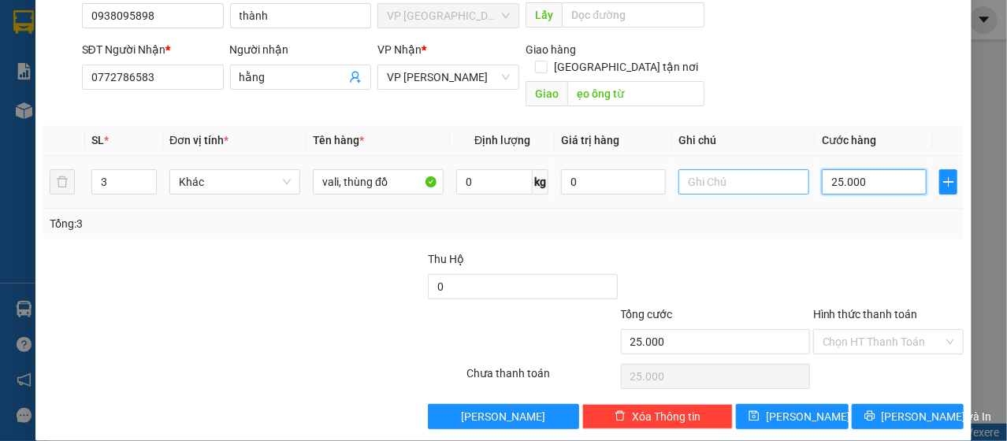
type input "2.500"
type input "250"
type input "25"
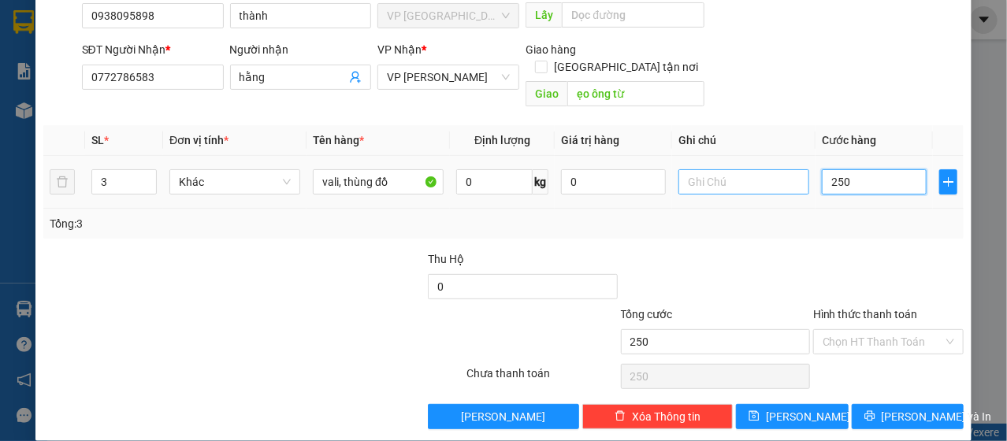
type input "25"
type input "2"
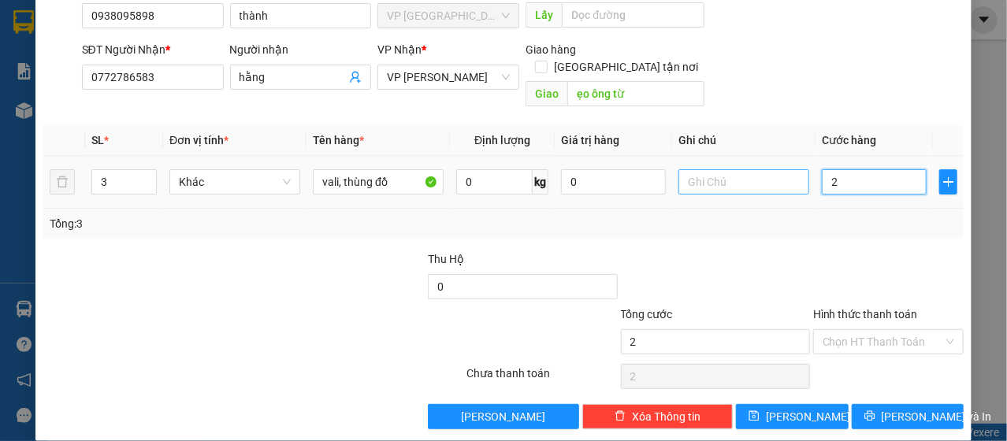
type input "0"
type input "03"
type input "3"
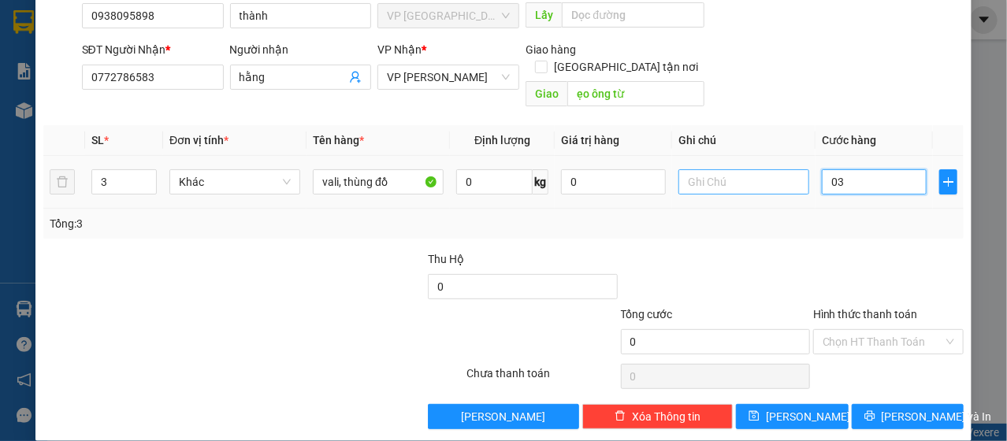
type input "3"
type input "030"
type input "30"
type input "0.300"
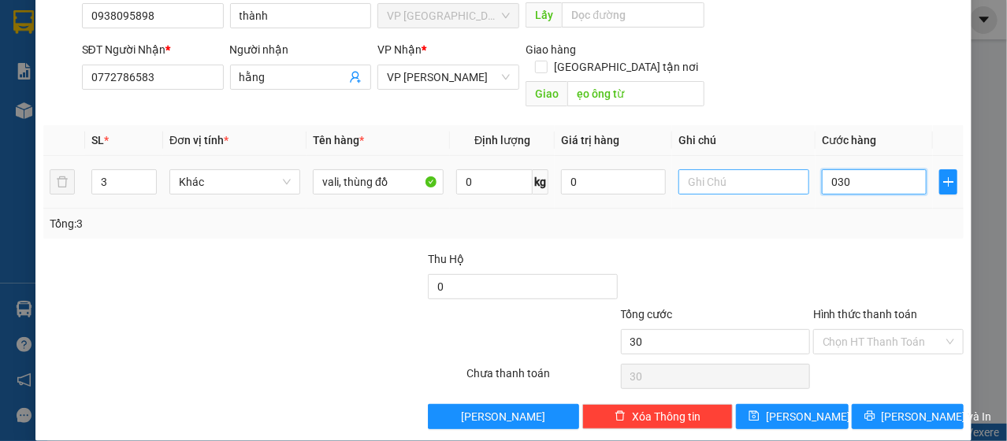
type input "300"
type input "03.000"
type input "3.000"
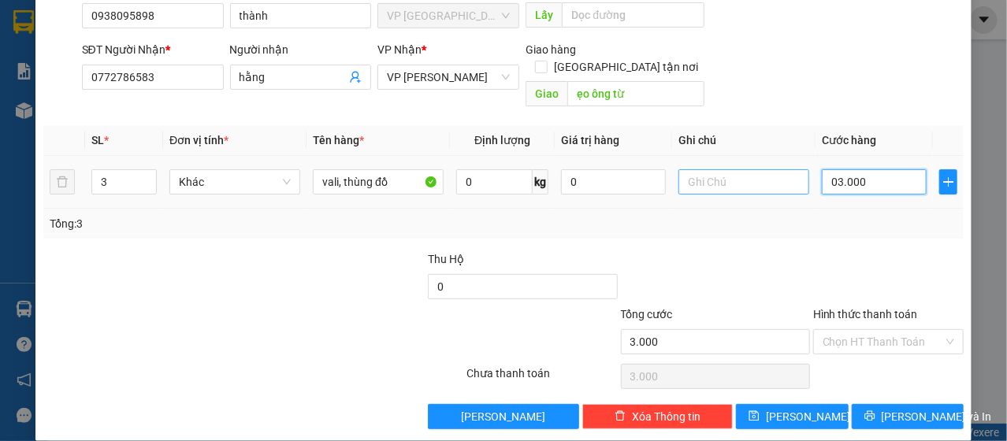
type input "0.000"
type input "0"
type input "30"
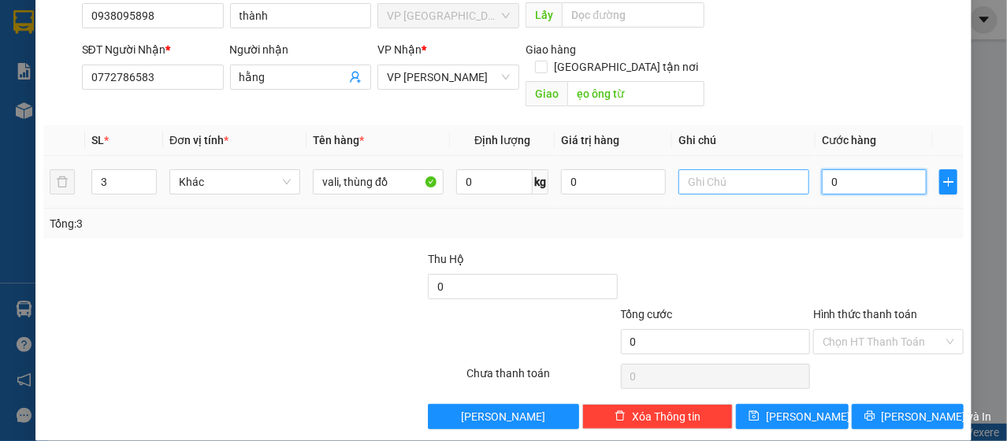
type input "30"
type input "300"
type input "3.000"
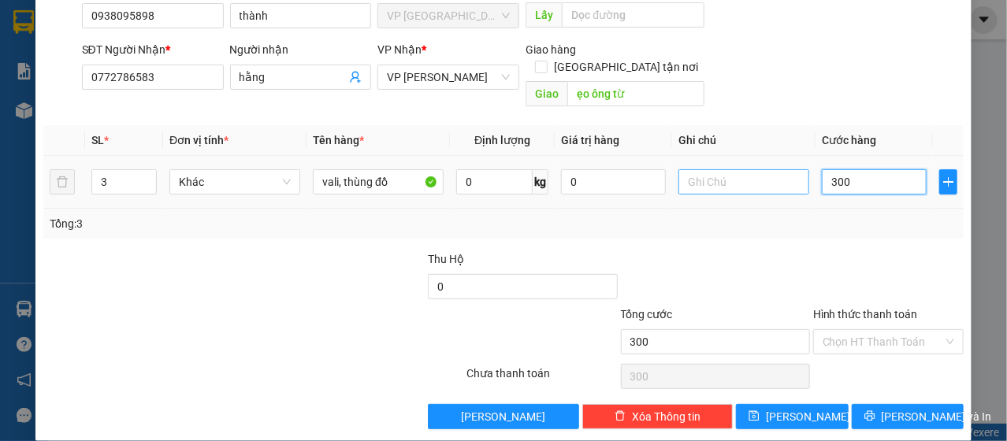
type input "3.000"
type input "30.000"
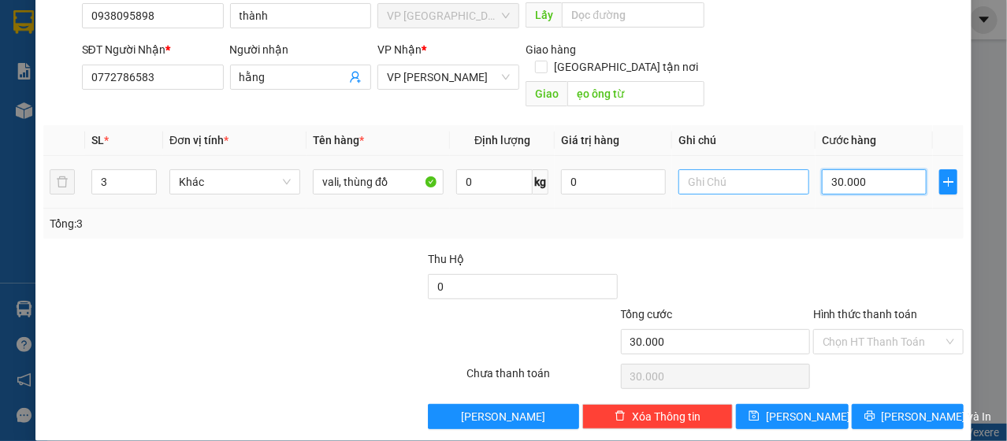
type input "300.000"
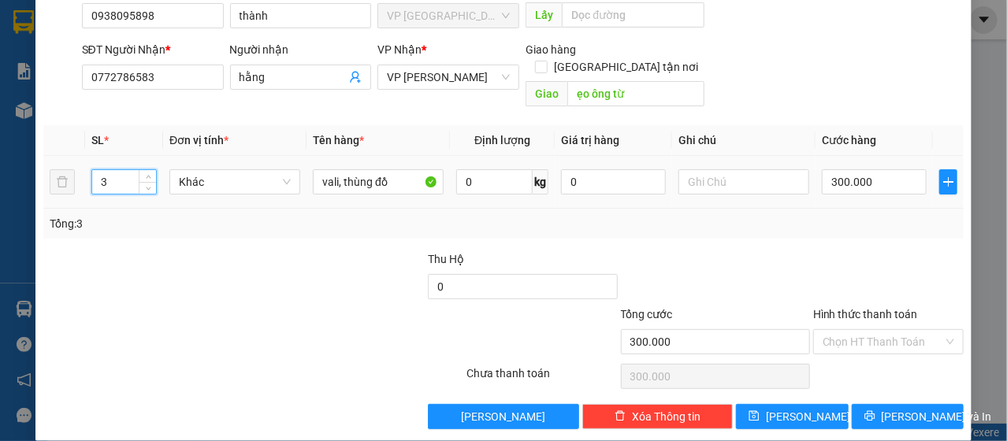
click at [117, 170] on input "3" at bounding box center [124, 182] width 64 height 24
type input "4"
click at [543, 215] on div "Tổng: 4" at bounding box center [504, 223] width 908 height 17
click at [877, 330] on input "Hình thức thanh toán" at bounding box center [882, 342] width 121 height 24
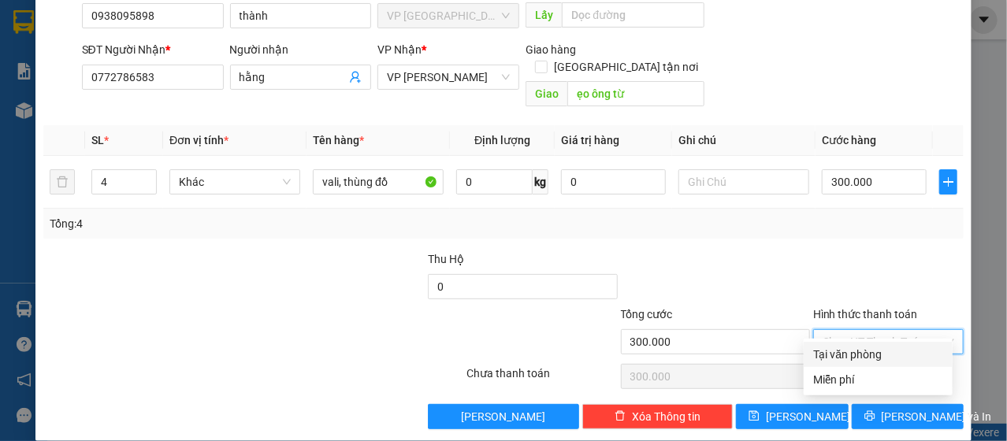
click at [850, 359] on div "Tại văn phòng" at bounding box center [878, 354] width 130 height 17
type input "0"
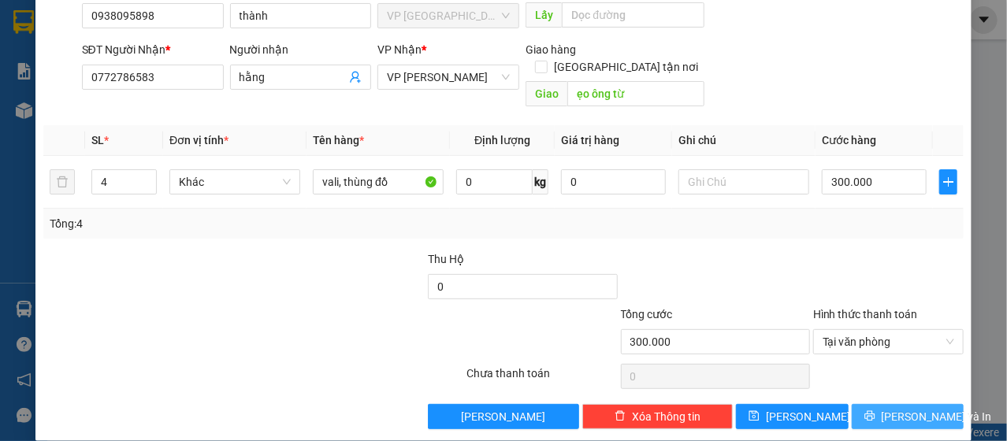
click at [885, 408] on span "[PERSON_NAME] và In" at bounding box center [936, 416] width 110 height 17
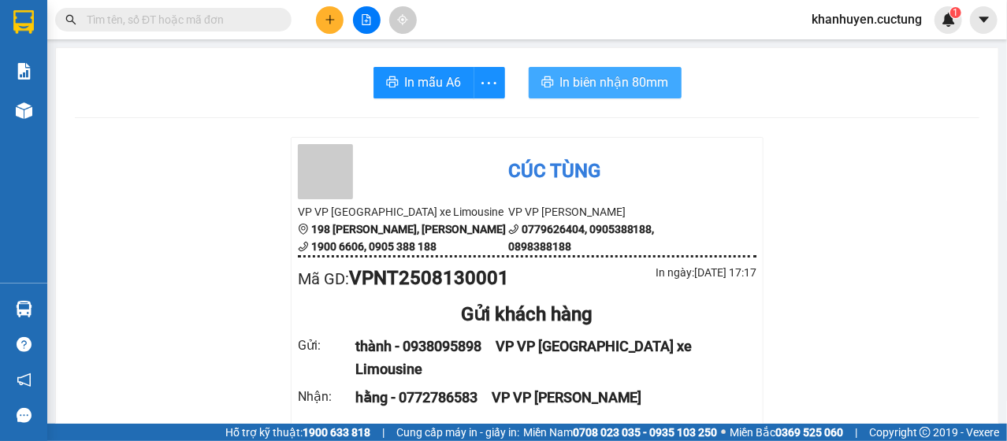
click at [625, 81] on span "In biên nhận 80mm" at bounding box center [614, 82] width 109 height 20
click at [625, 80] on span "In biên nhận 80mm" at bounding box center [614, 82] width 109 height 20
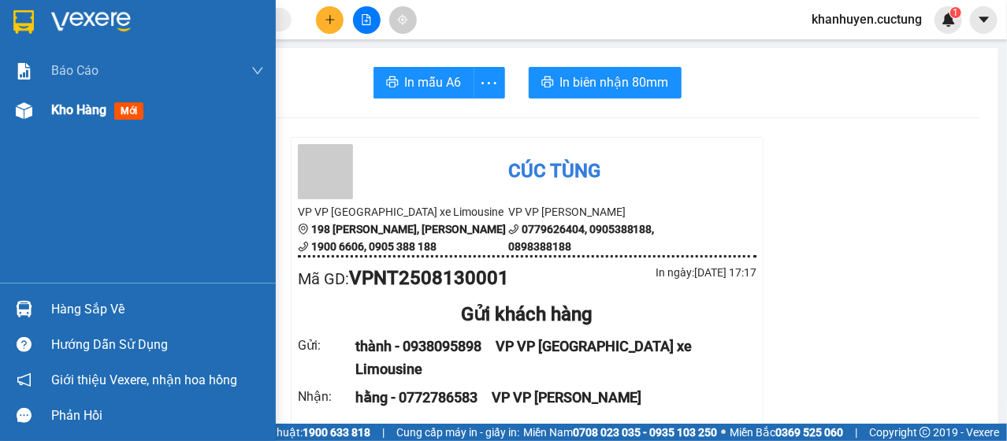
click at [122, 111] on span "mới" at bounding box center [128, 110] width 29 height 17
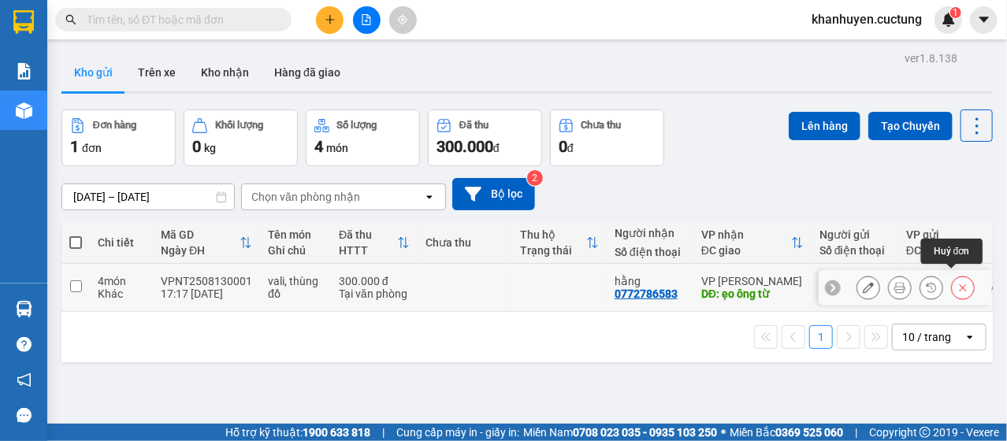
click at [952, 280] on button at bounding box center [963, 288] width 22 height 28
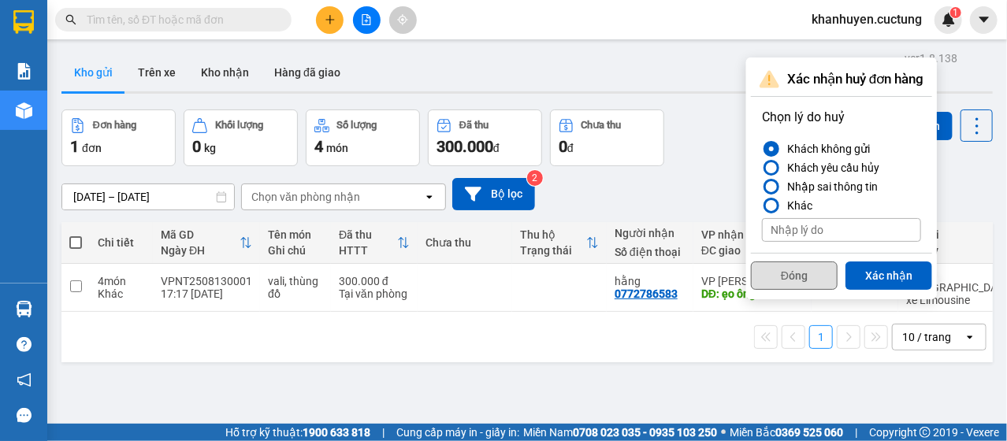
click at [802, 284] on button "Đóng" at bounding box center [794, 276] width 87 height 28
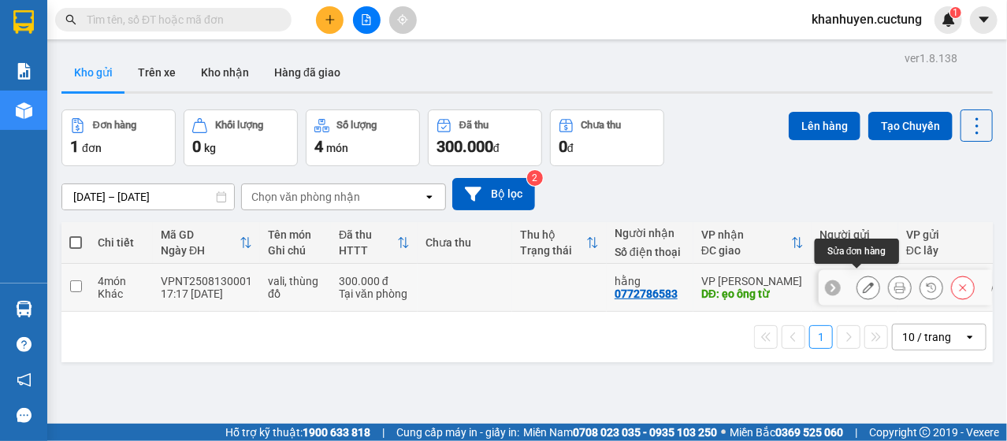
click at [863, 282] on icon at bounding box center [868, 287] width 11 height 11
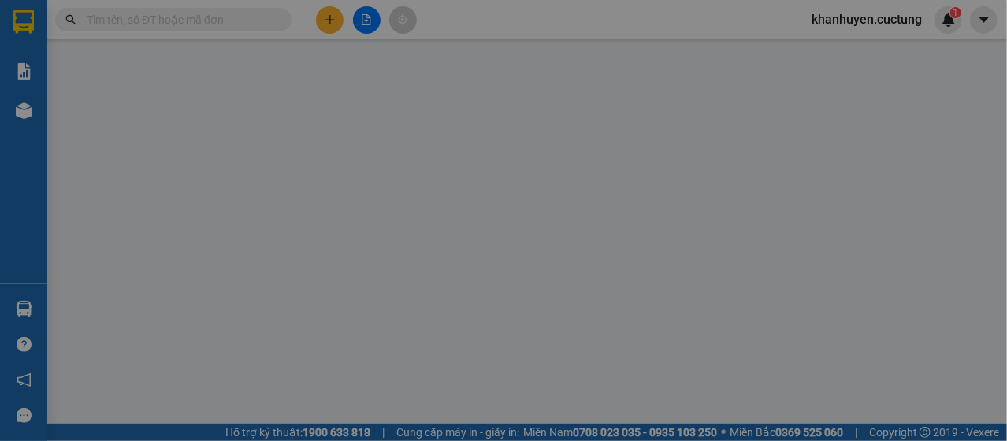
type input "0938095898"
type input "0772786583"
type input "ẹo ông từ"
type input "300.000"
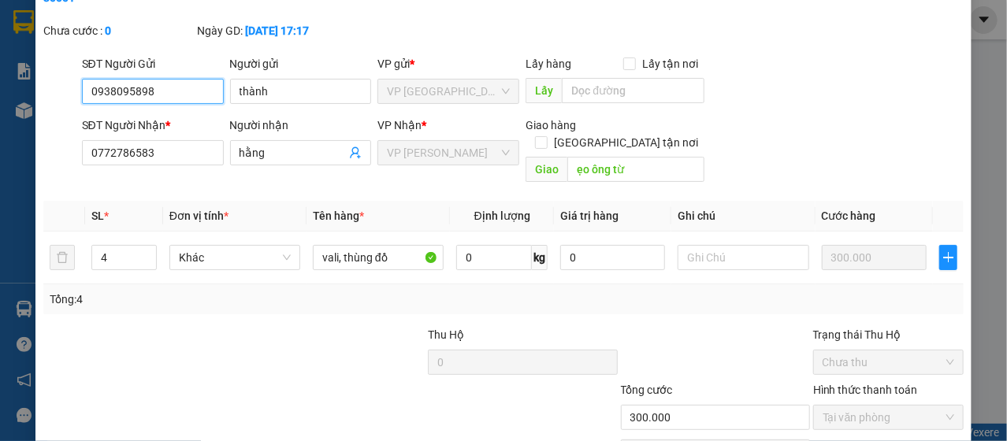
scroll to position [161, 0]
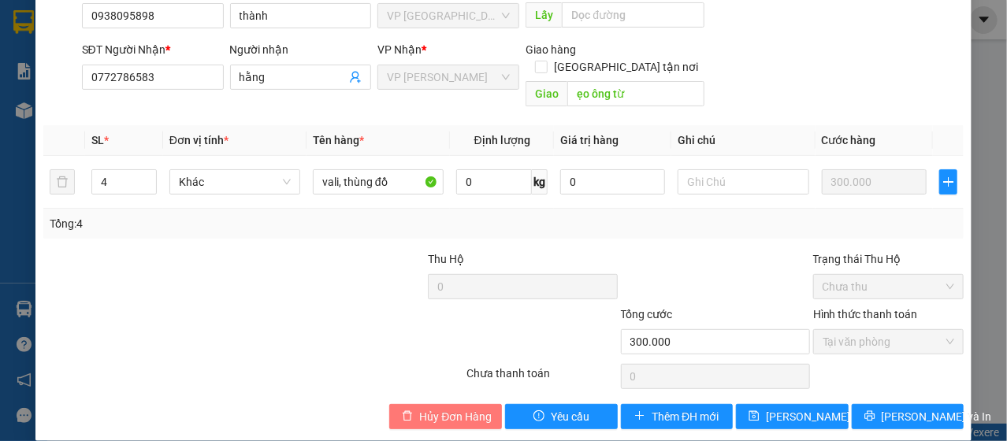
click at [458, 408] on span "Hủy Đơn Hàng" at bounding box center [455, 416] width 72 height 17
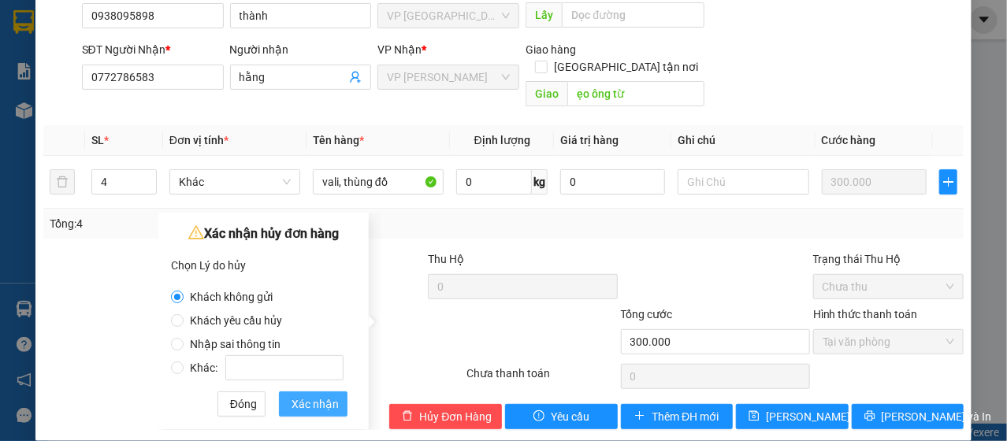
click at [321, 399] on span "Xác nhận" at bounding box center [314, 403] width 47 height 17
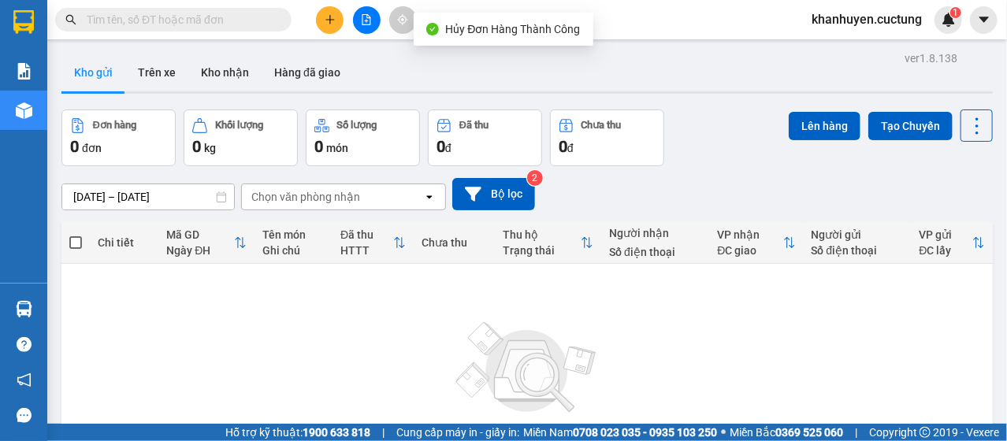
click at [837, 26] on span "khanhuyen.cuctung" at bounding box center [866, 19] width 135 height 20
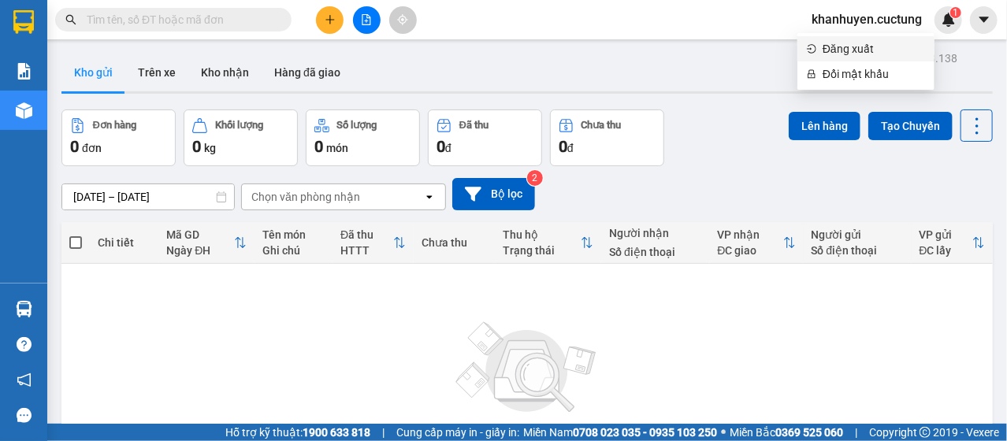
click at [836, 54] on span "Đăng xuất" at bounding box center [873, 48] width 102 height 17
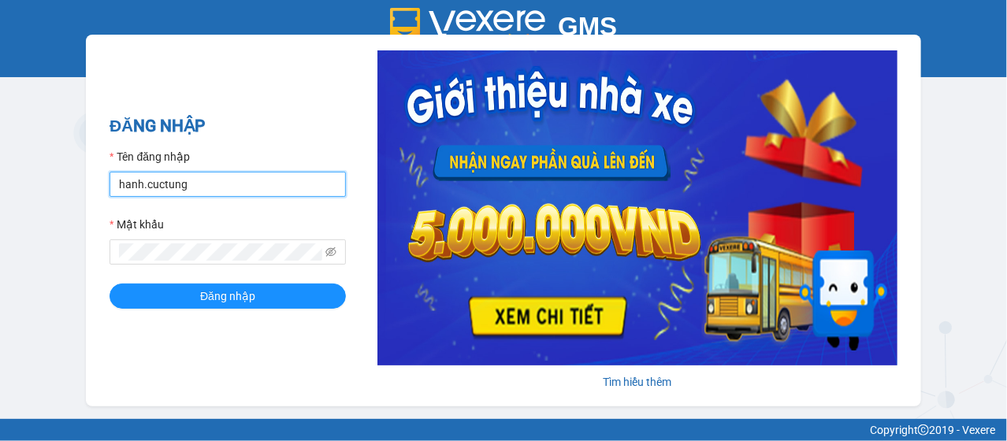
click at [213, 191] on input "hanh.cuctung" at bounding box center [227, 184] width 236 height 25
click at [140, 183] on input "[PERSON_NAME].cuctunglimo" at bounding box center [227, 184] width 236 height 25
type input "khanhuyen.cuctunglimo"
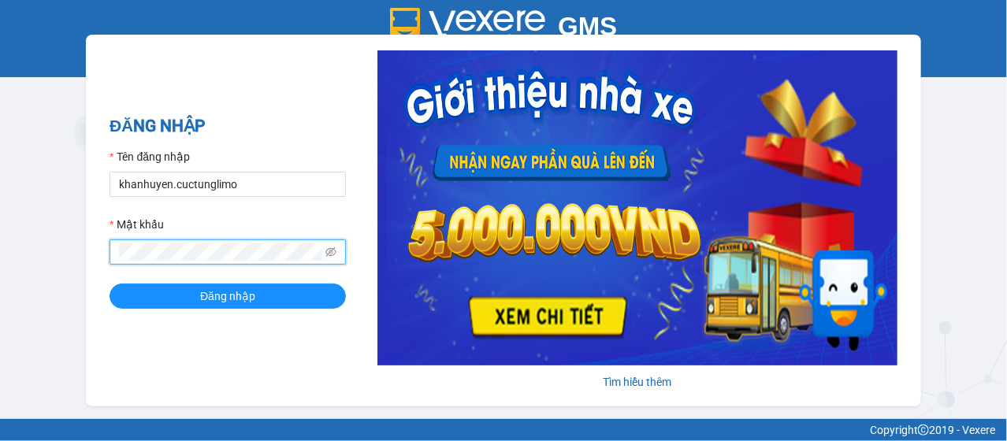
click at [109, 284] on button "Đăng nhập" at bounding box center [227, 296] width 236 height 25
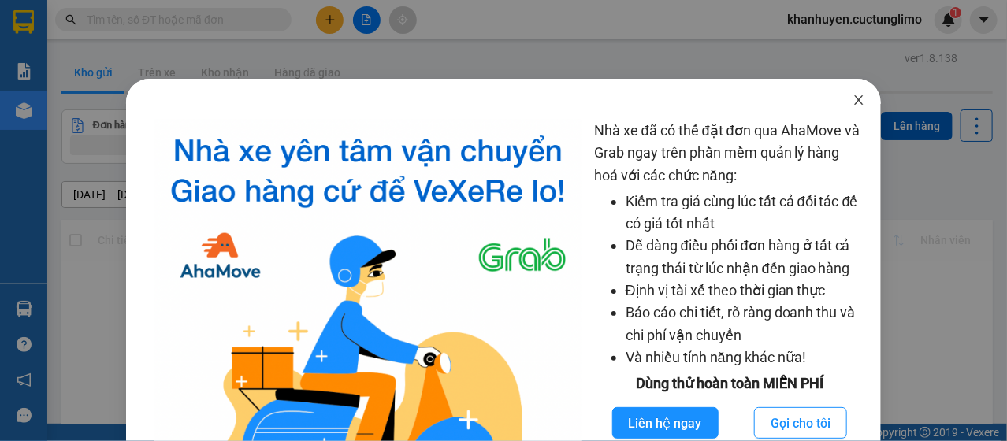
click at [852, 109] on span "Close" at bounding box center [859, 101] width 44 height 44
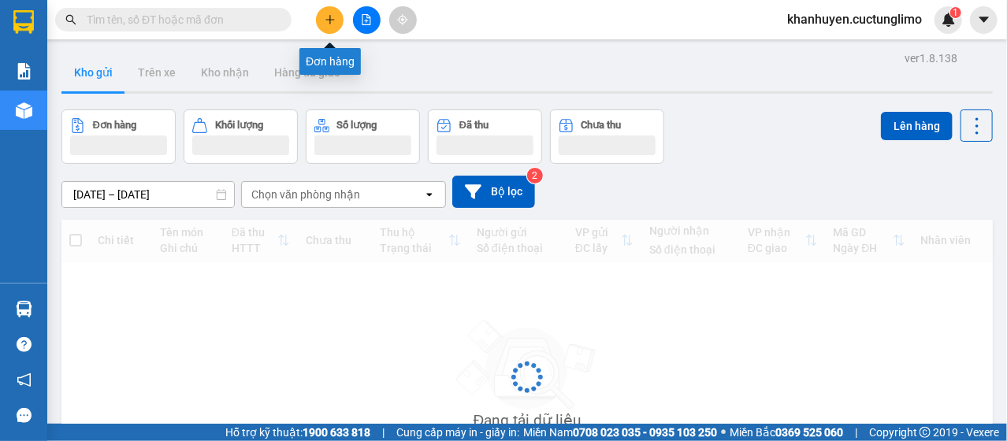
click at [342, 25] on button at bounding box center [330, 20] width 28 height 28
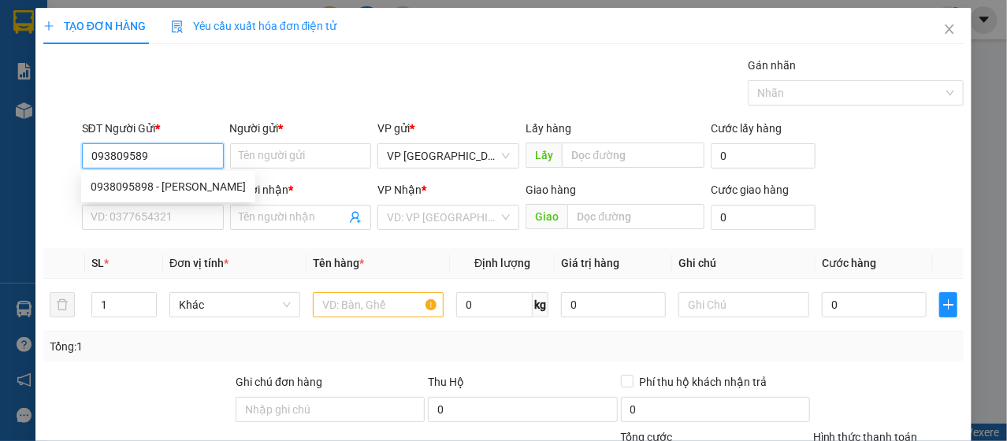
type input "0938095898"
click at [157, 183] on div "0938095898 - [PERSON_NAME]" at bounding box center [168, 186] width 155 height 17
type input "thành"
type input "0772786883"
type input "hằng"
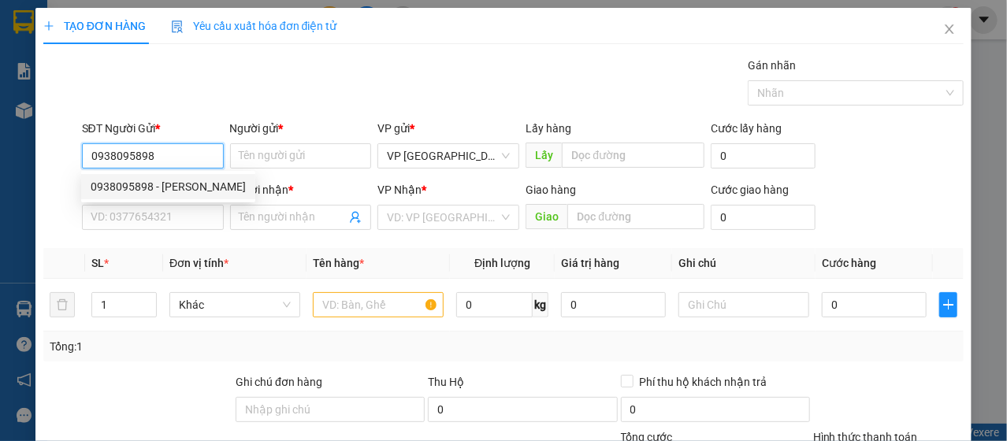
type input "ẸO ÔNG TỪ"
type input "200.000"
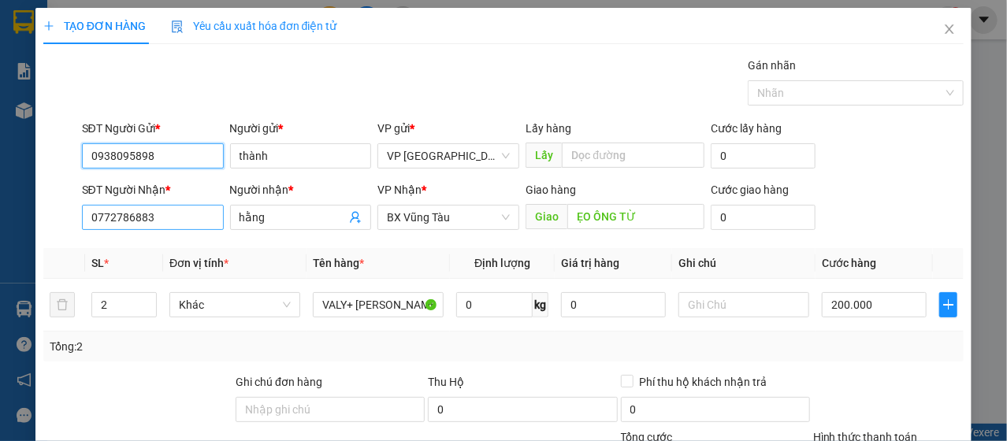
type input "0938095898"
click at [166, 215] on input "0772786883" at bounding box center [153, 217] width 142 height 25
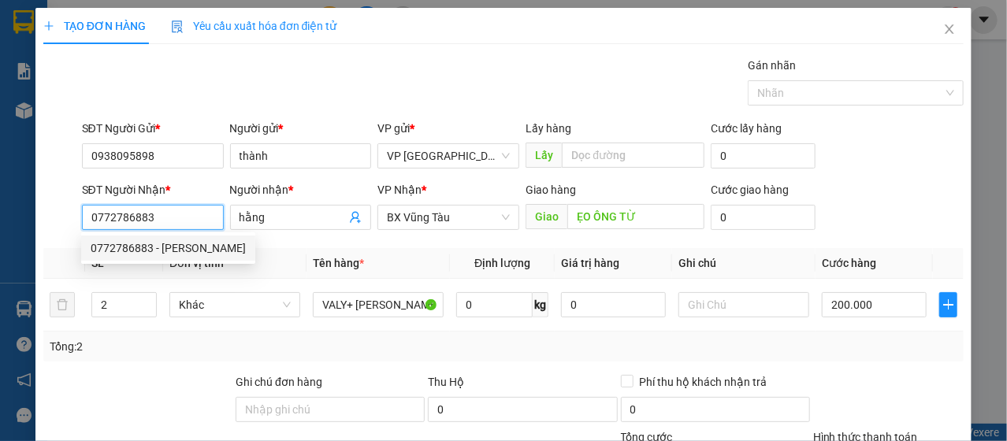
click at [169, 239] on div "0772786883 - [PERSON_NAME]" at bounding box center [168, 247] width 155 height 17
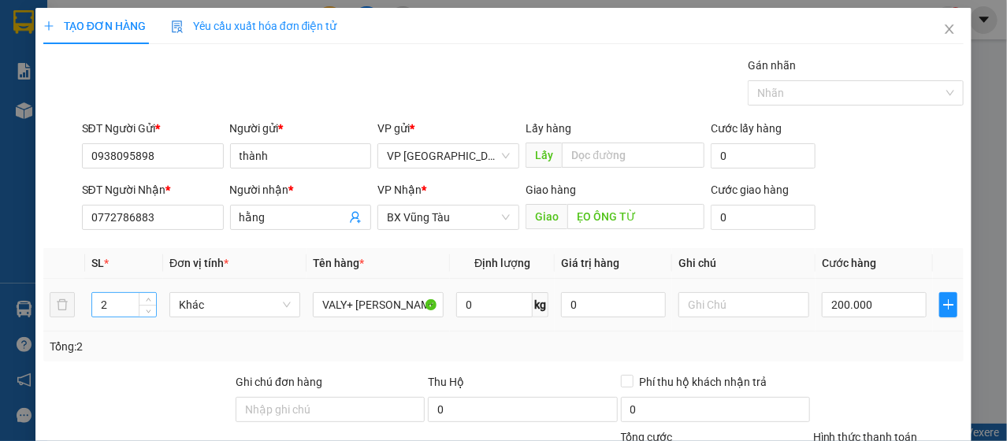
click at [122, 308] on input "2" at bounding box center [124, 305] width 64 height 24
type input "4"
click at [841, 303] on input "200.000" at bounding box center [874, 304] width 105 height 25
type input "3"
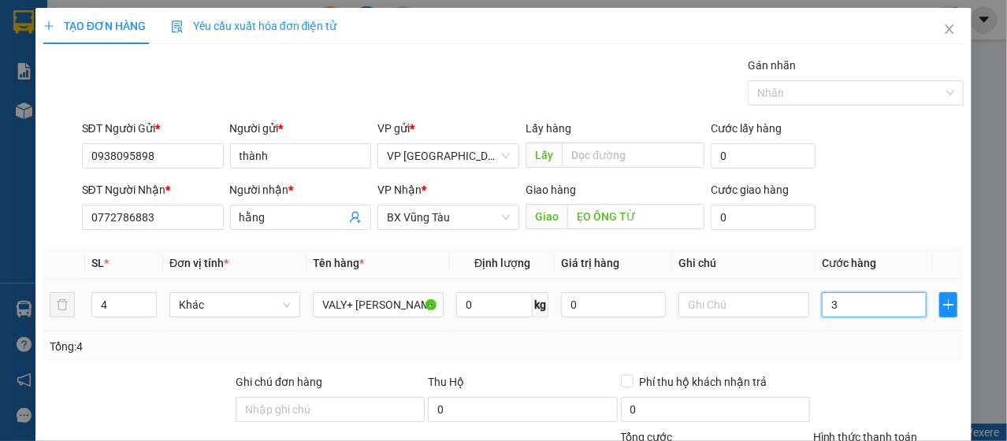
type input "3"
type input "30"
type input "300"
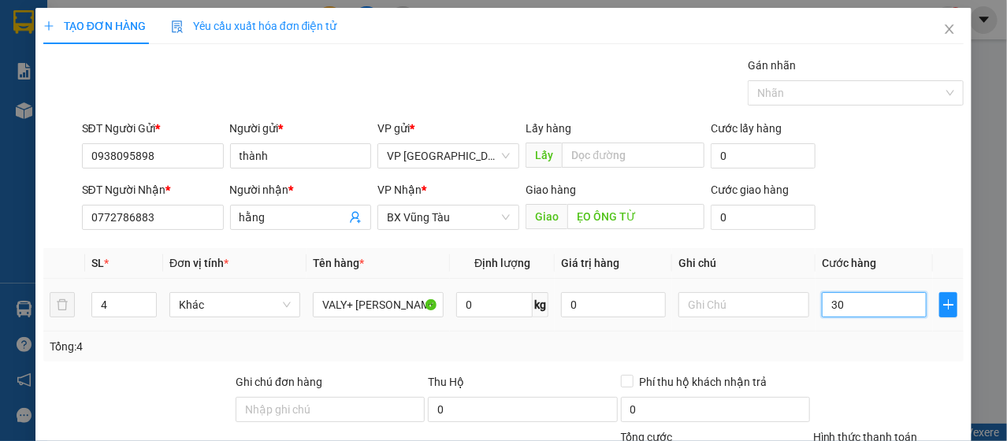
type input "300"
type input "3.000"
type input "30.000"
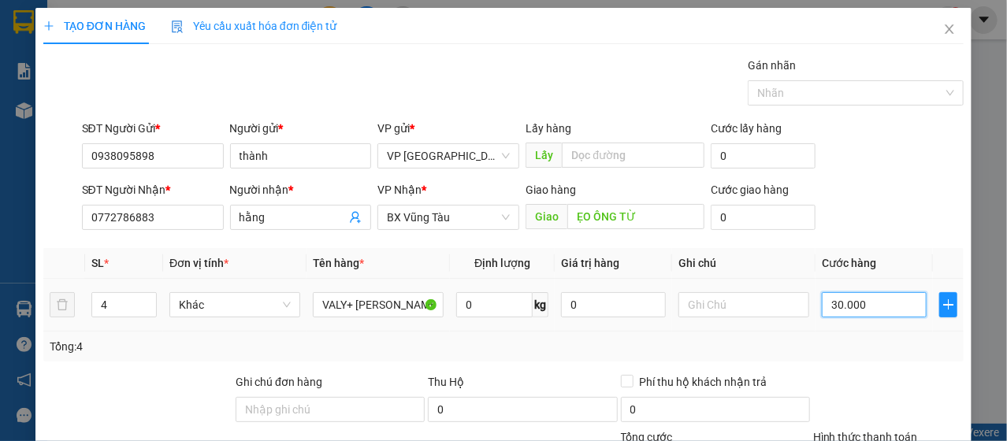
type input "30.000"
type input "300.000"
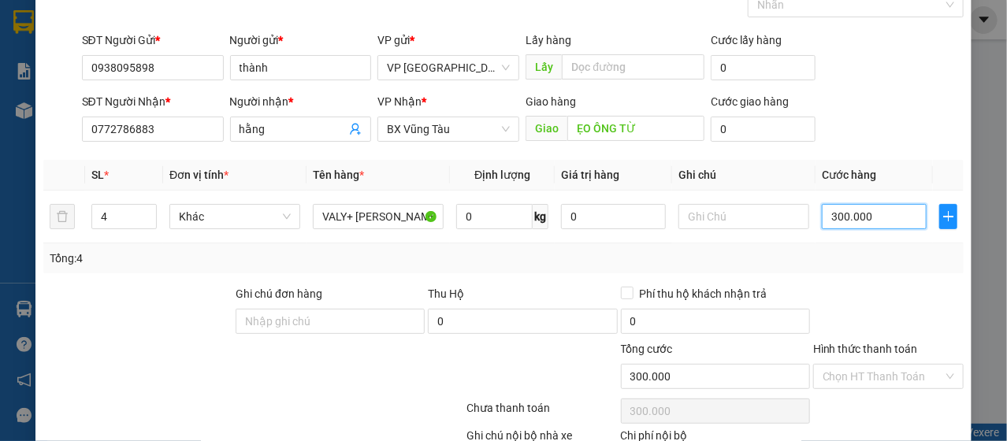
scroll to position [189, 0]
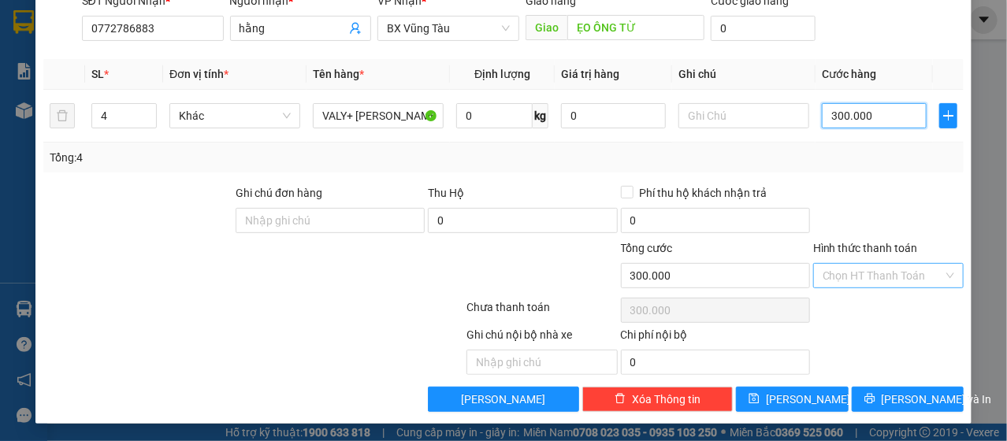
type input "300.000"
click at [863, 271] on input "Hình thức thanh toán" at bounding box center [882, 276] width 121 height 24
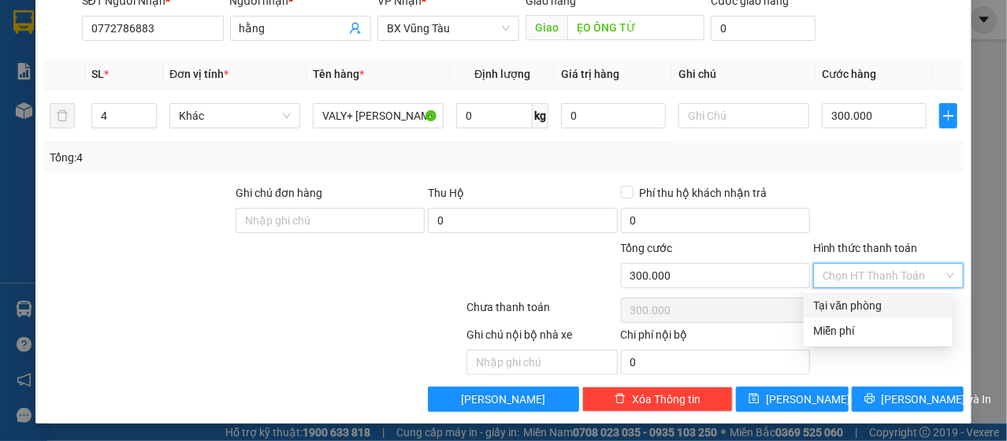
click at [869, 309] on div "Tại văn phòng" at bounding box center [878, 305] width 130 height 17
type input "0"
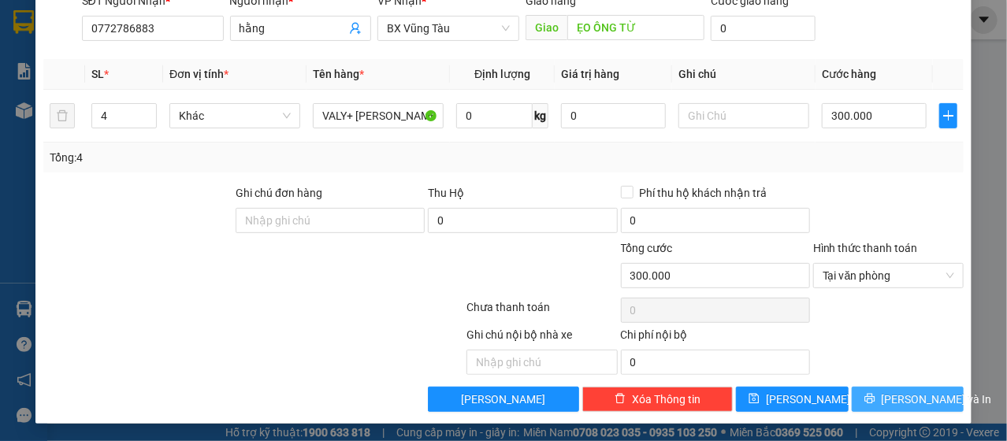
click at [896, 401] on span "[PERSON_NAME] và In" at bounding box center [936, 399] width 110 height 17
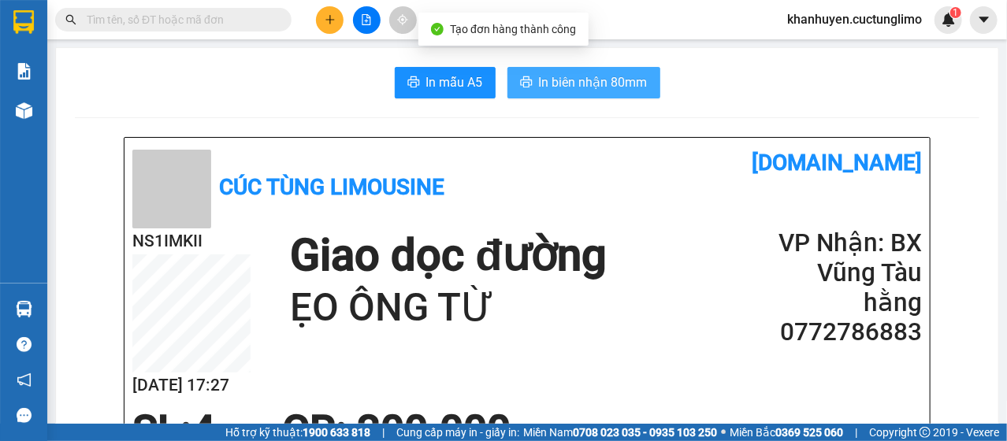
click at [555, 95] on button "In biên nhận 80mm" at bounding box center [583, 83] width 153 height 32
